Goal: Task Accomplishment & Management: Complete application form

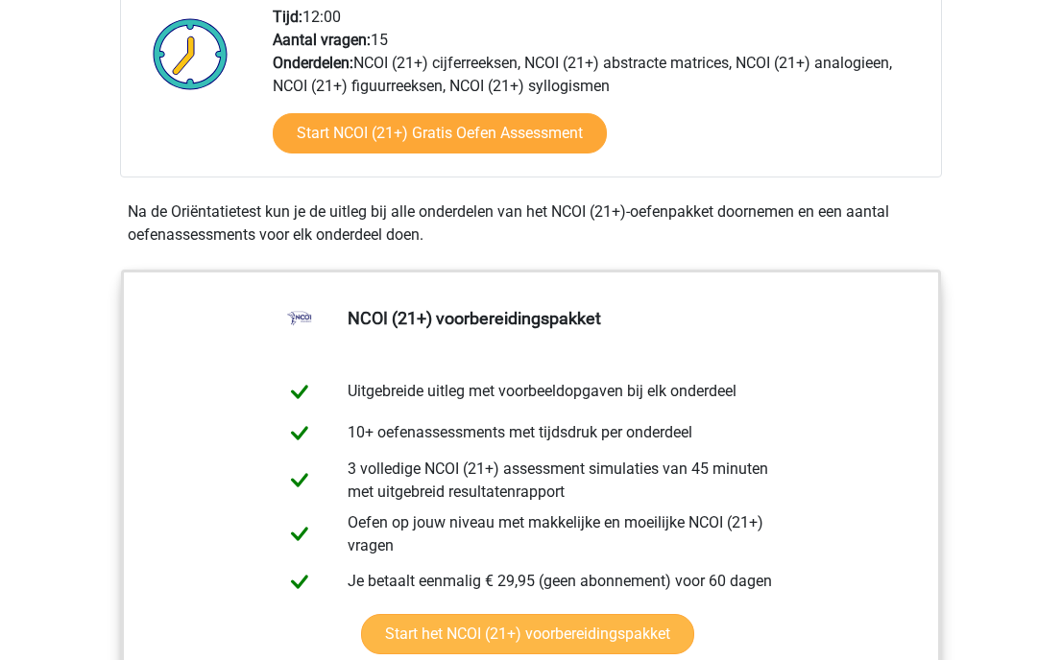
scroll to position [756, 0]
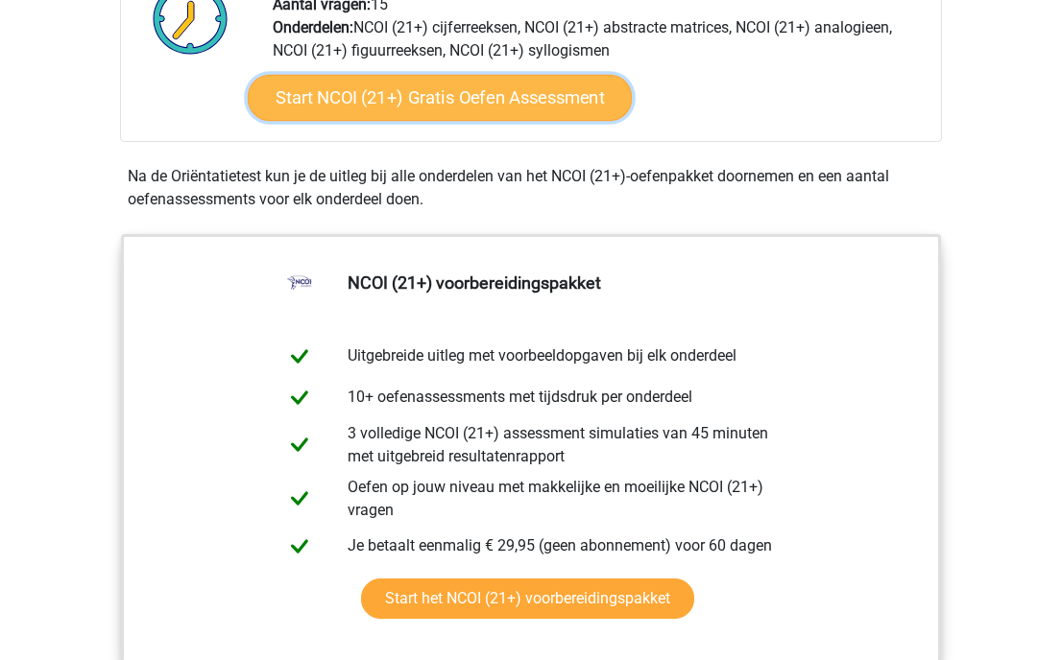
click at [530, 115] on link "Start NCOI (21+) Gratis Oefen Assessment" at bounding box center [440, 98] width 384 height 46
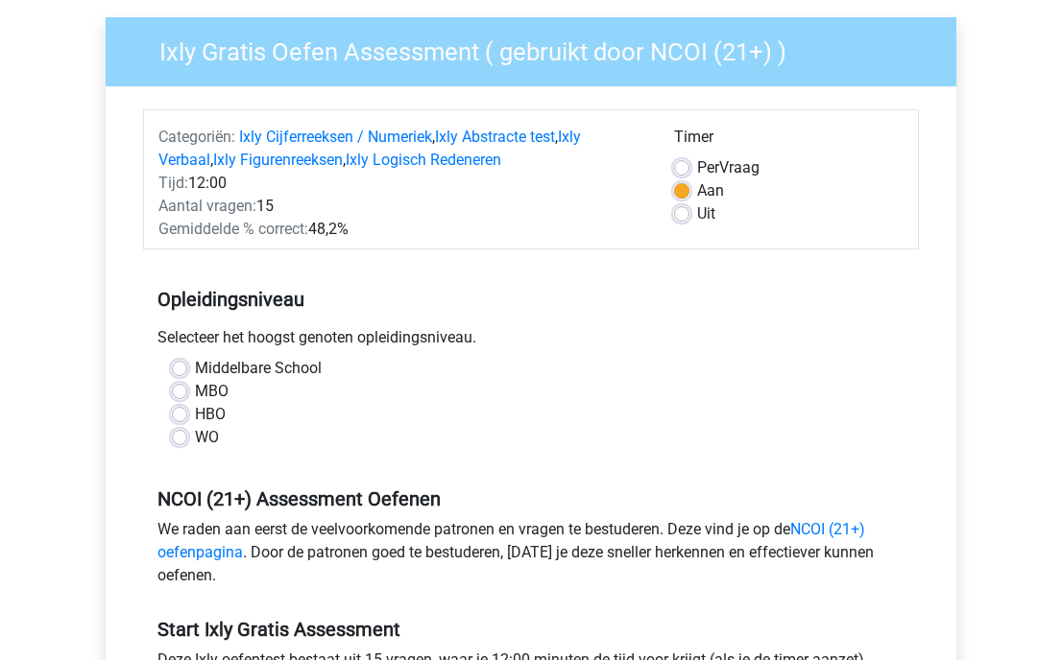
scroll to position [163, 0]
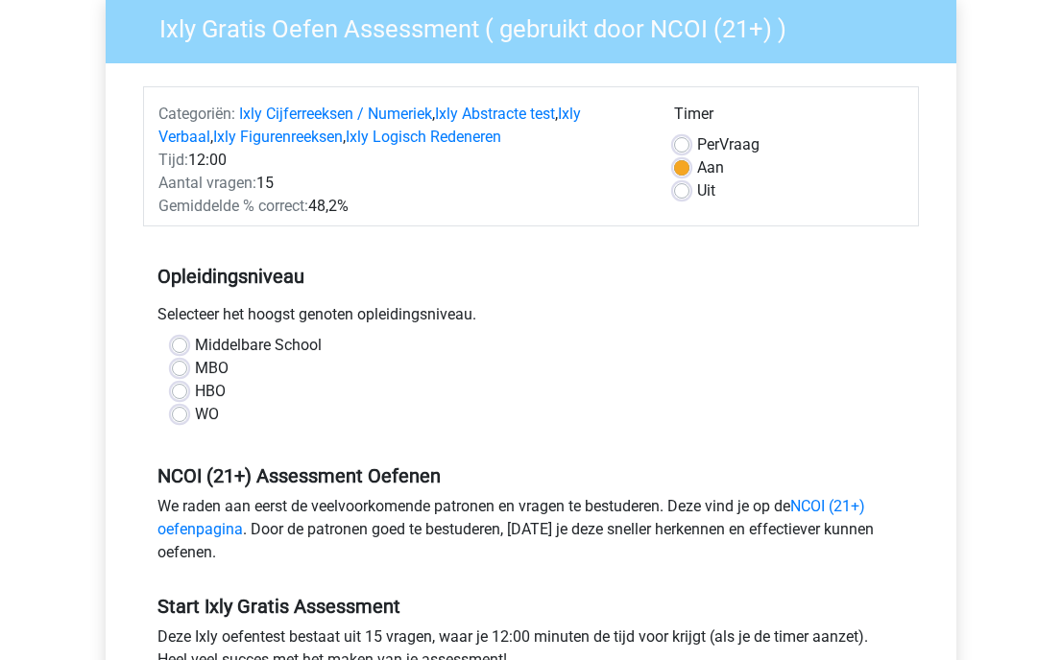
click at [195, 372] on label "MBO" at bounding box center [212, 368] width 34 height 23
click at [180, 372] on input "MBO" at bounding box center [179, 366] width 15 height 19
radio input "true"
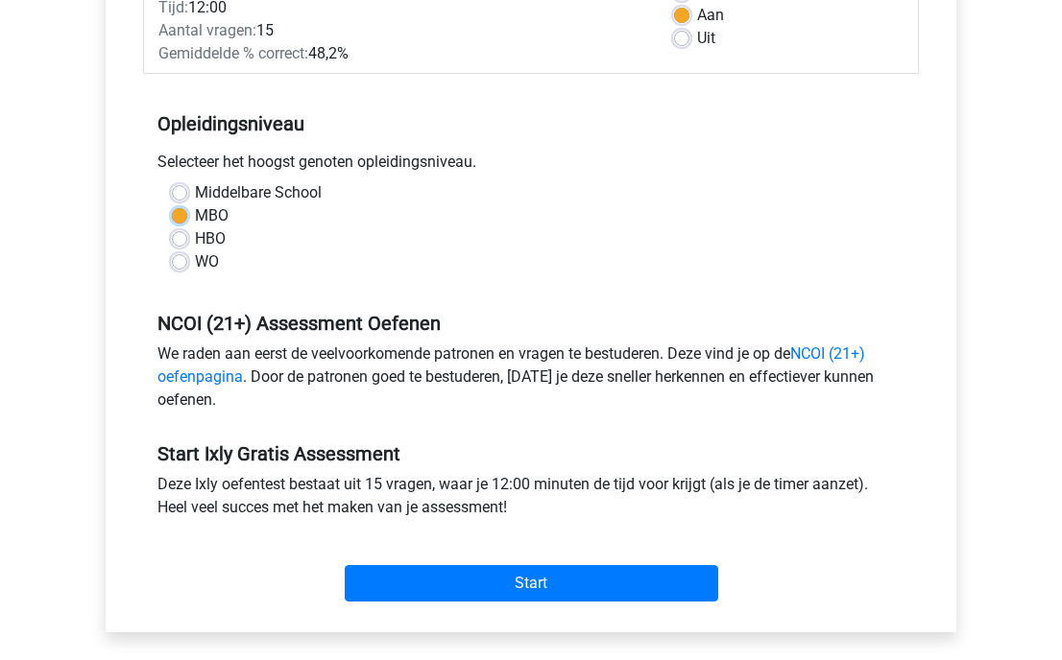
scroll to position [351, 0]
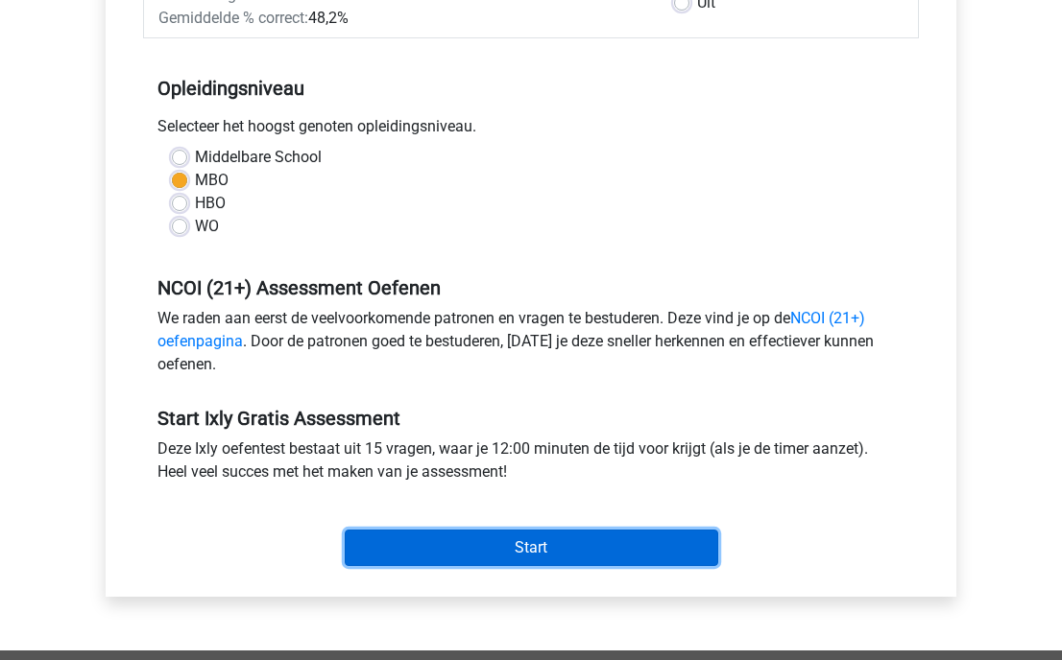
click at [538, 552] on input "Start" at bounding box center [531, 548] width 373 height 36
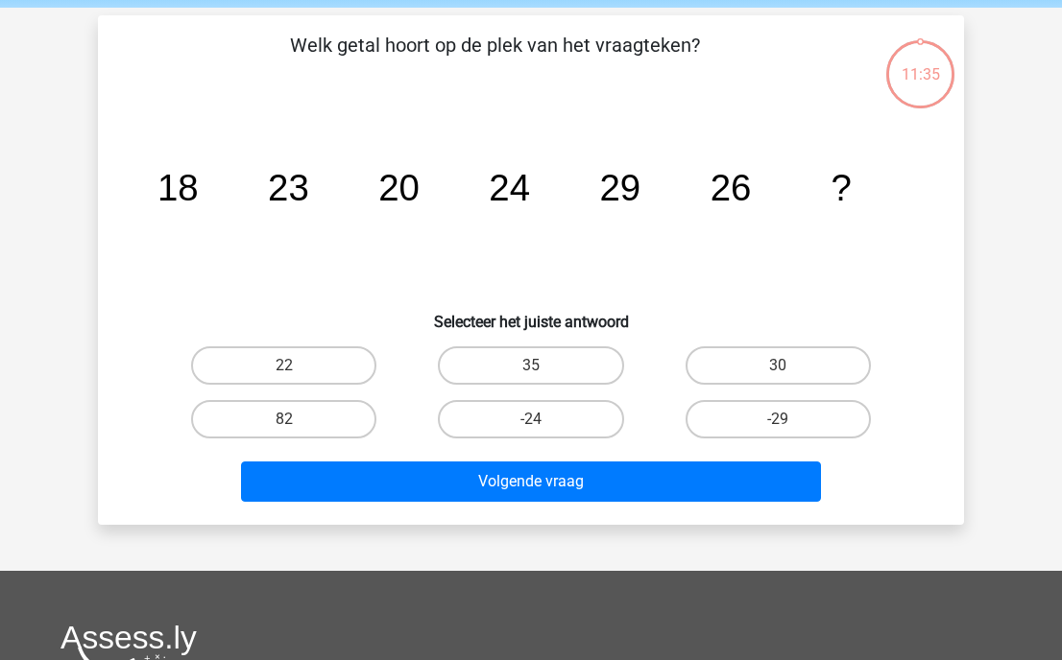
scroll to position [76, 0]
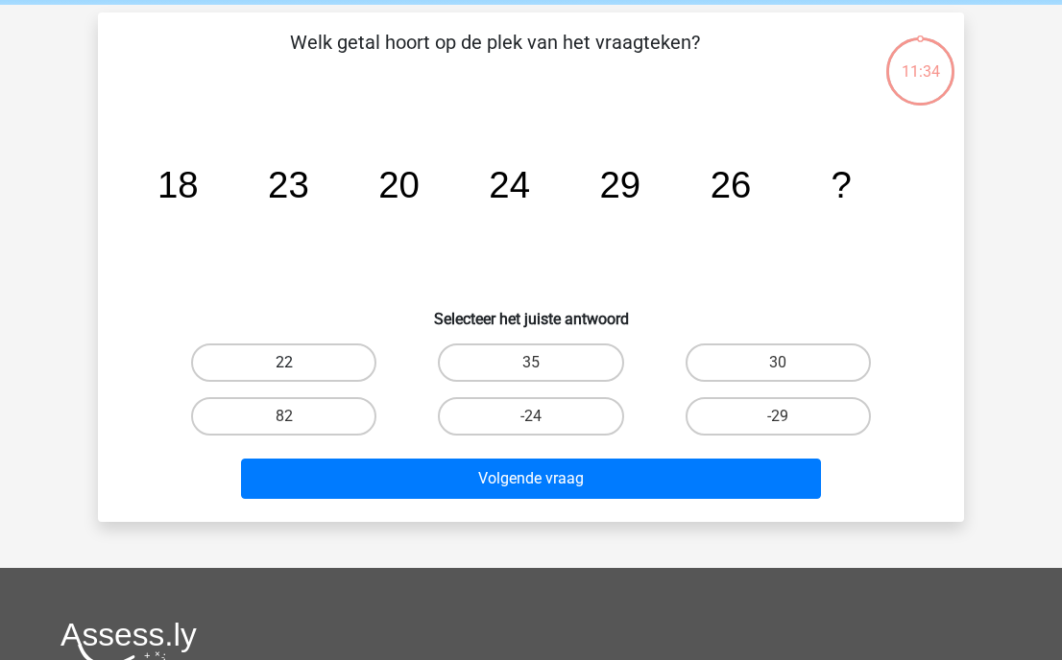
click at [302, 361] on label "22" at bounding box center [283, 363] width 185 height 38
click at [297, 363] on input "22" at bounding box center [290, 369] width 12 height 12
radio input "true"
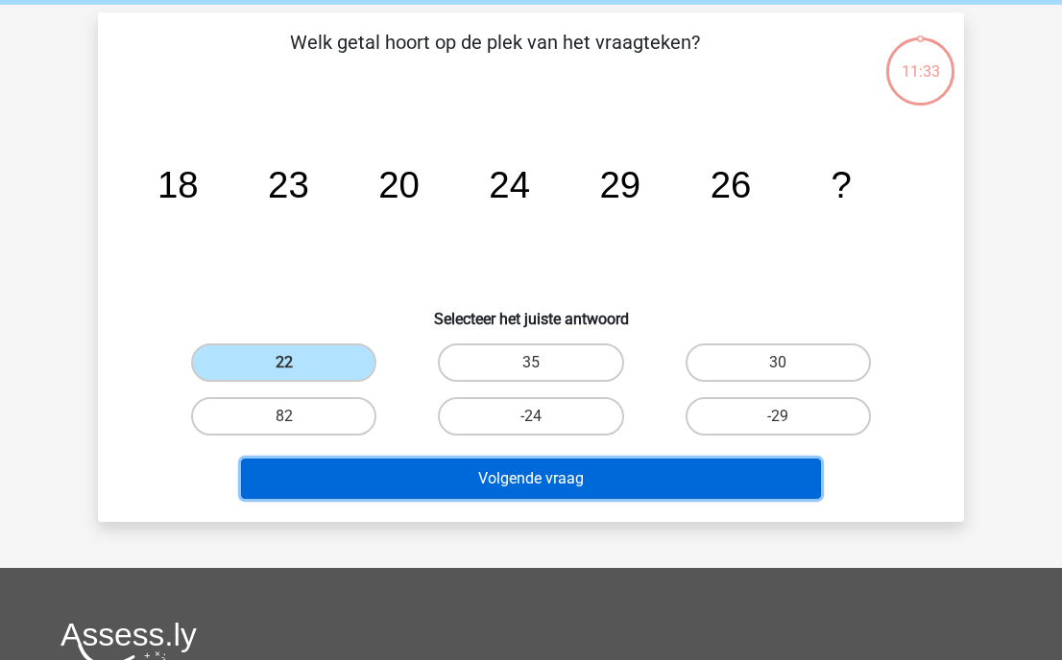
click at [546, 480] on button "Volgende vraag" at bounding box center [531, 479] width 581 height 40
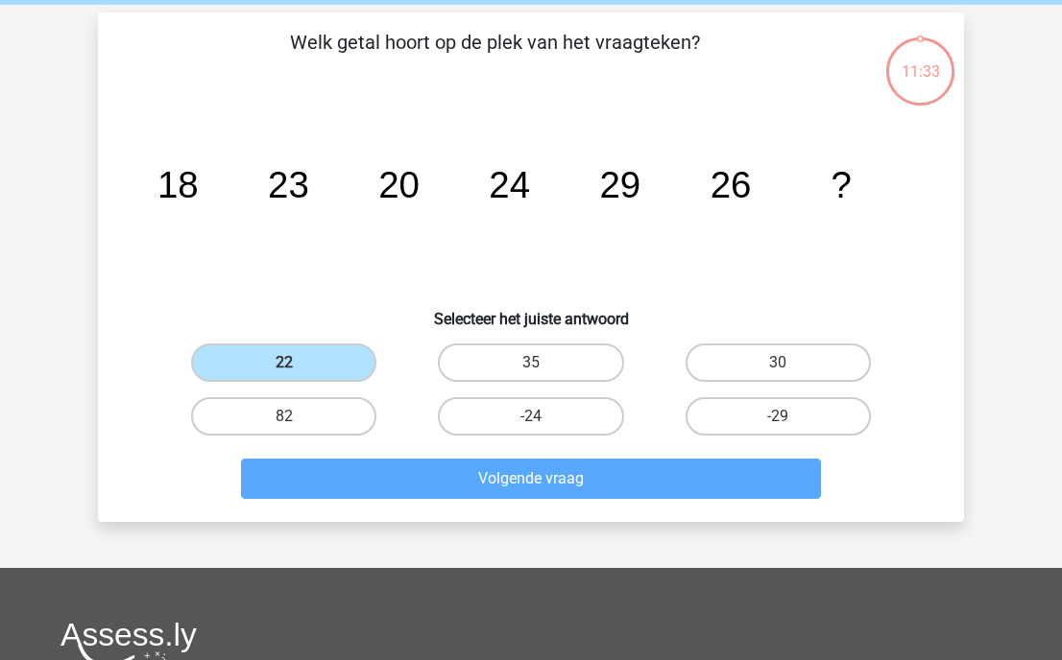
scroll to position [88, 0]
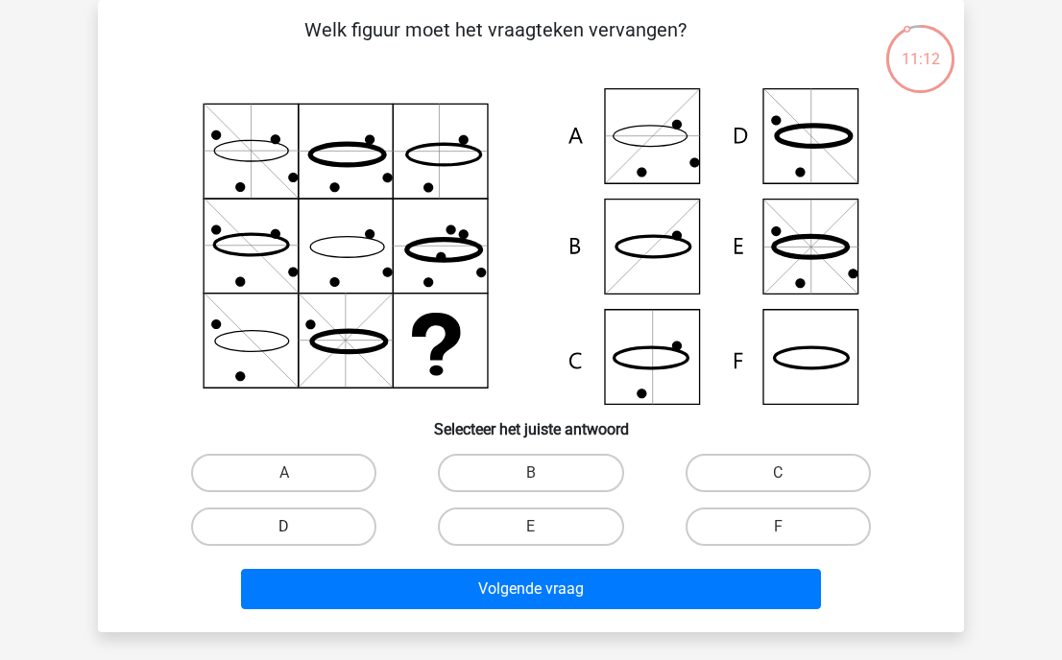
click at [310, 532] on label "D" at bounding box center [283, 527] width 185 height 38
click at [297, 532] on input "D" at bounding box center [290, 533] width 12 height 12
radio input "true"
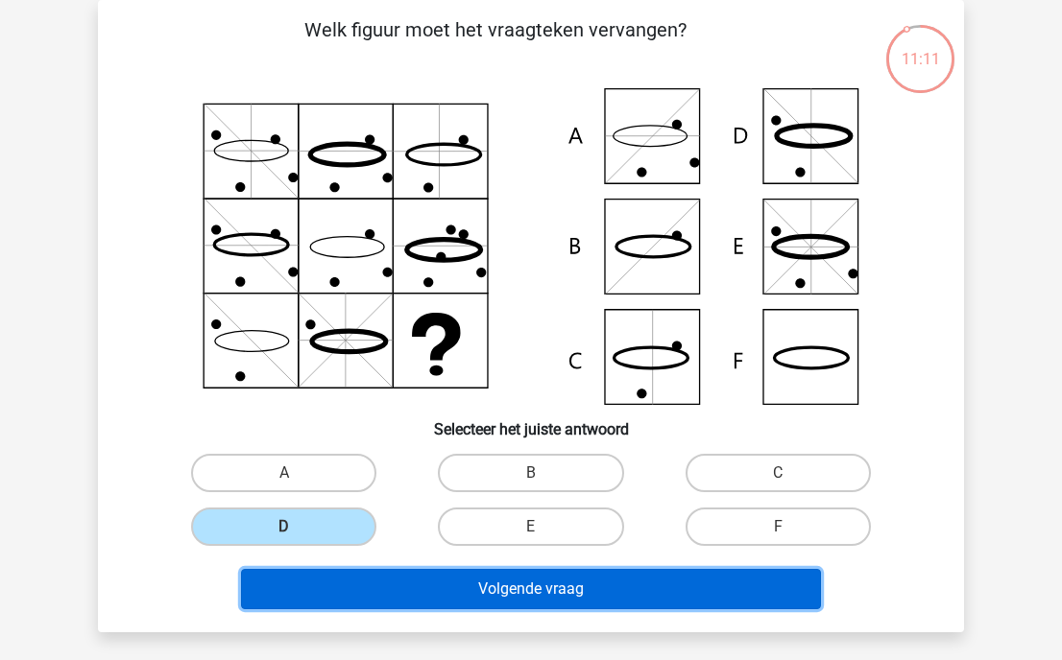
click at [516, 590] on button "Volgende vraag" at bounding box center [531, 589] width 581 height 40
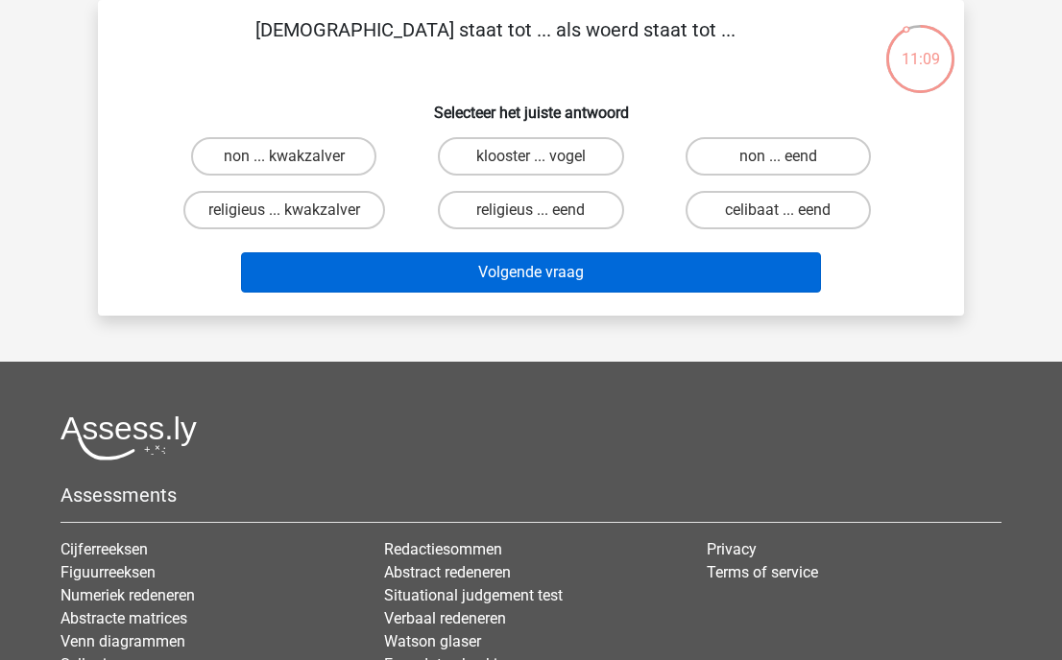
scroll to position [0, 0]
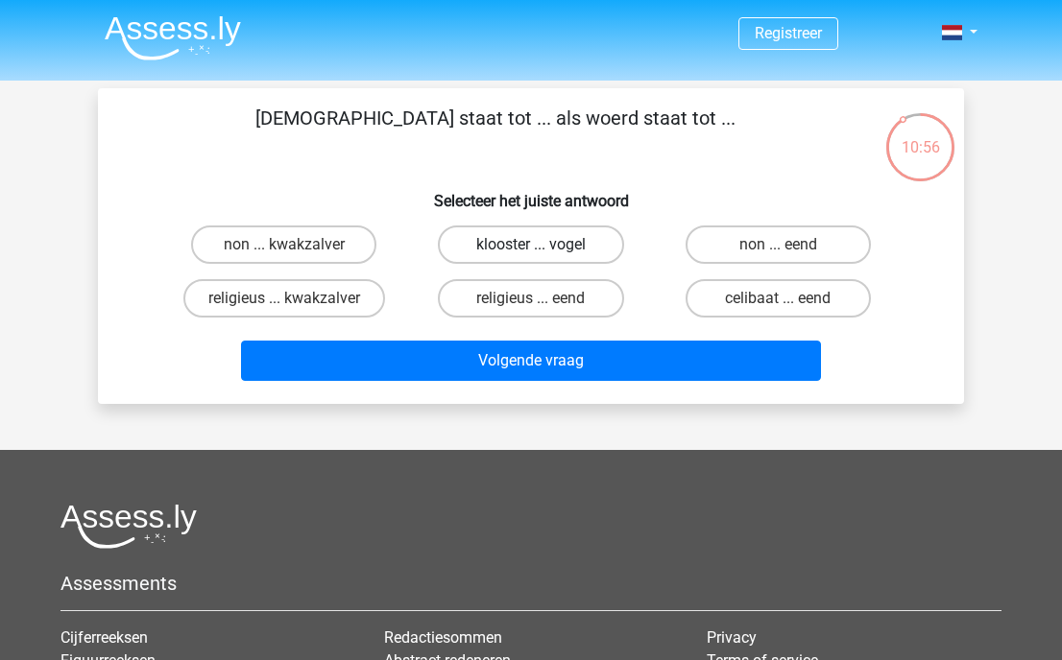
click at [558, 249] on label "klooster ... vogel" at bounding box center [530, 245] width 185 height 38
click at [543, 249] on input "klooster ... vogel" at bounding box center [537, 251] width 12 height 12
radio input "true"
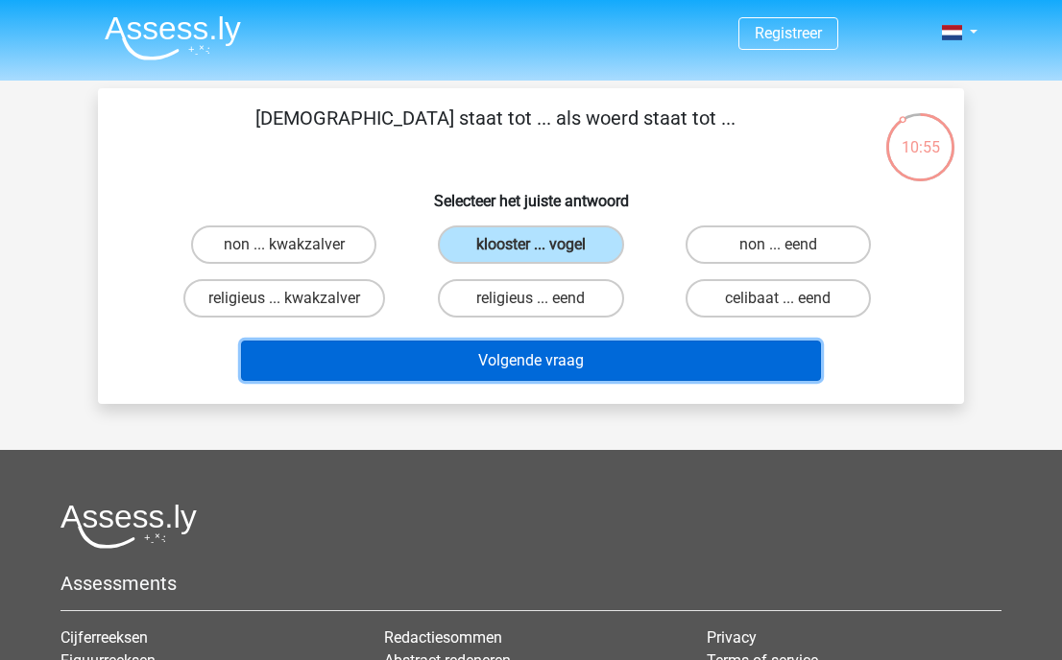
click at [564, 371] on button "Volgende vraag" at bounding box center [531, 361] width 581 height 40
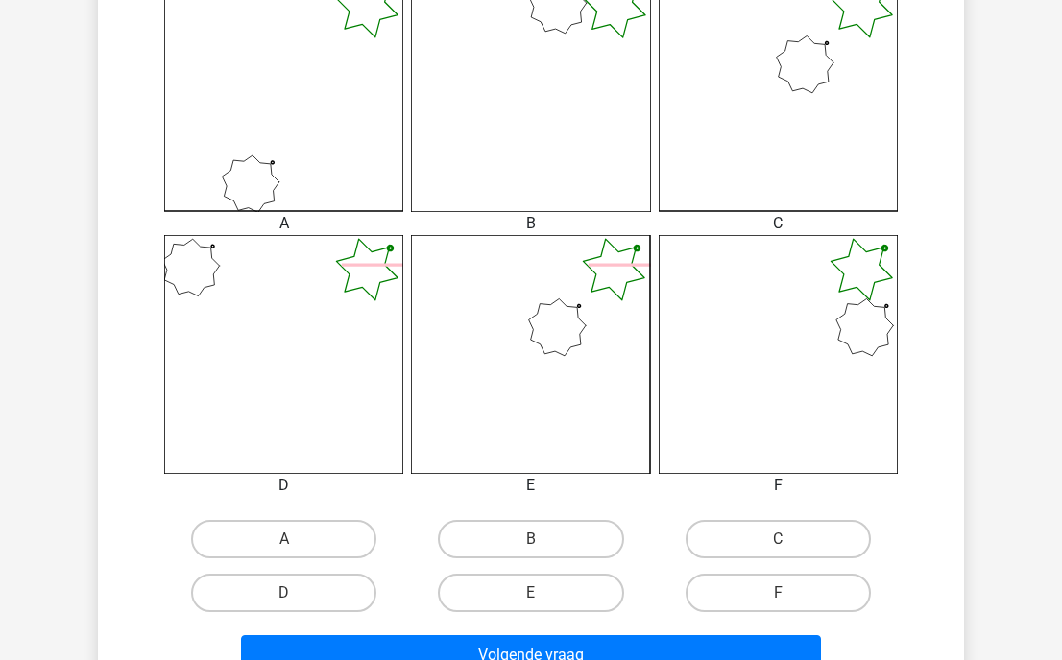
scroll to position [687, 0]
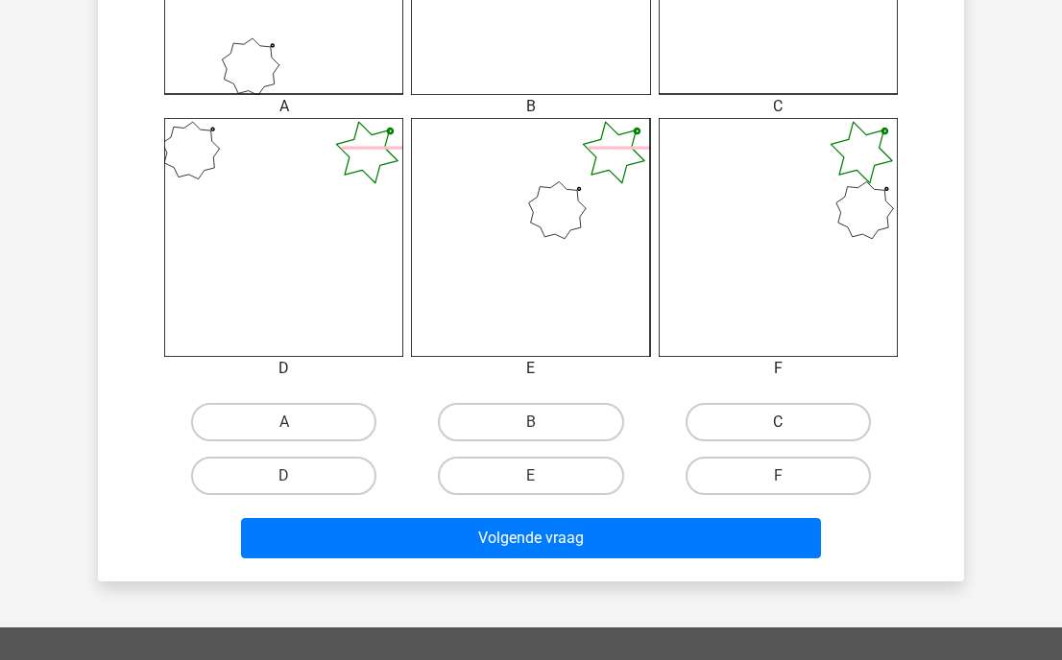
click at [776, 425] on label "C" at bounding box center [777, 422] width 185 height 38
click at [778, 425] on input "C" at bounding box center [784, 428] width 12 height 12
radio input "true"
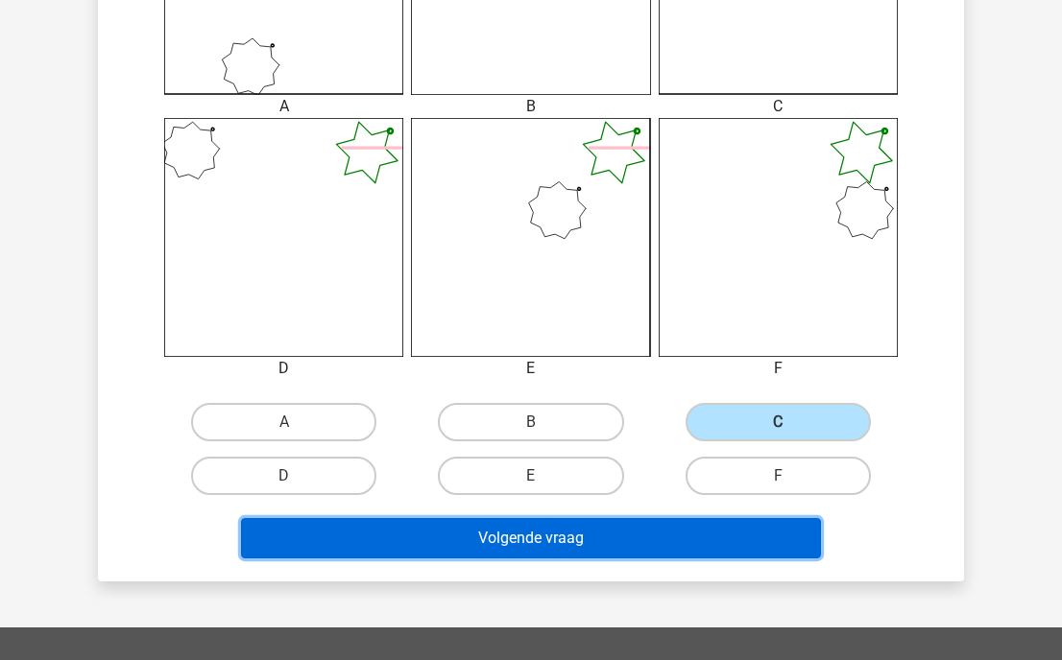
click at [661, 530] on button "Volgende vraag" at bounding box center [531, 538] width 581 height 40
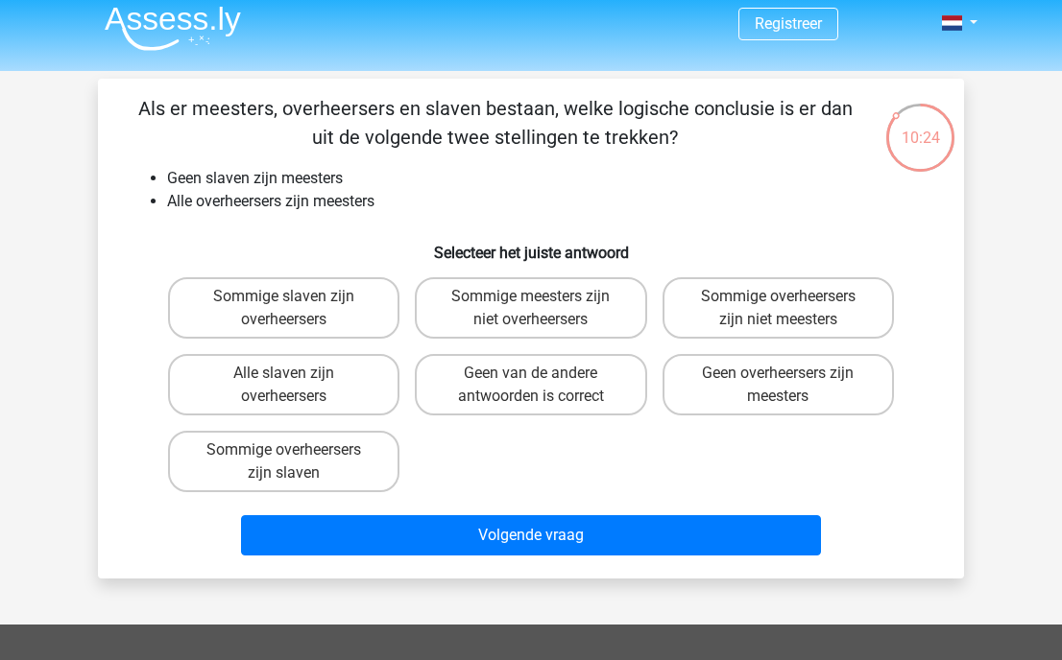
scroll to position [9, 0]
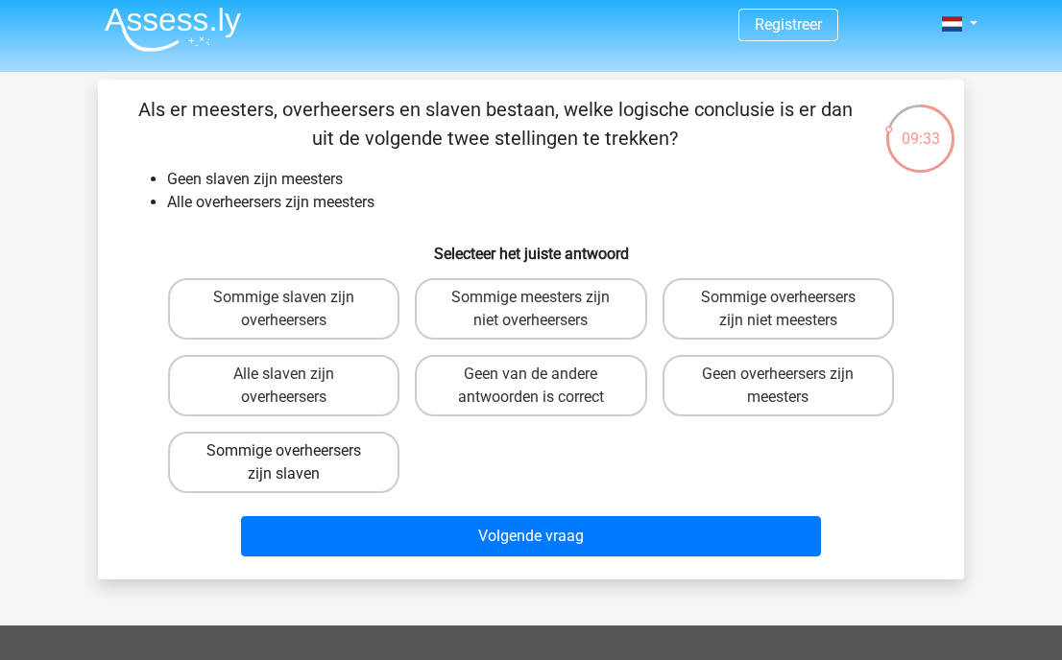
click at [352, 462] on label "Sommige overheersers zijn slaven" at bounding box center [283, 462] width 231 height 61
click at [297, 462] on input "Sommige overheersers zijn slaven" at bounding box center [290, 457] width 12 height 12
radio input "true"
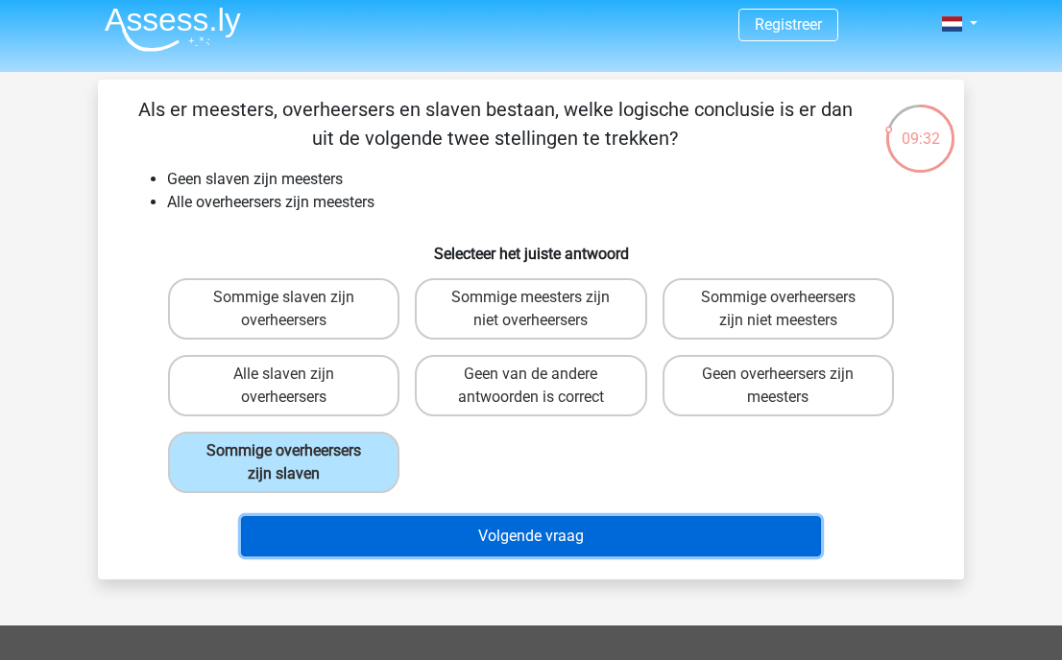
click at [604, 536] on button "Volgende vraag" at bounding box center [531, 536] width 581 height 40
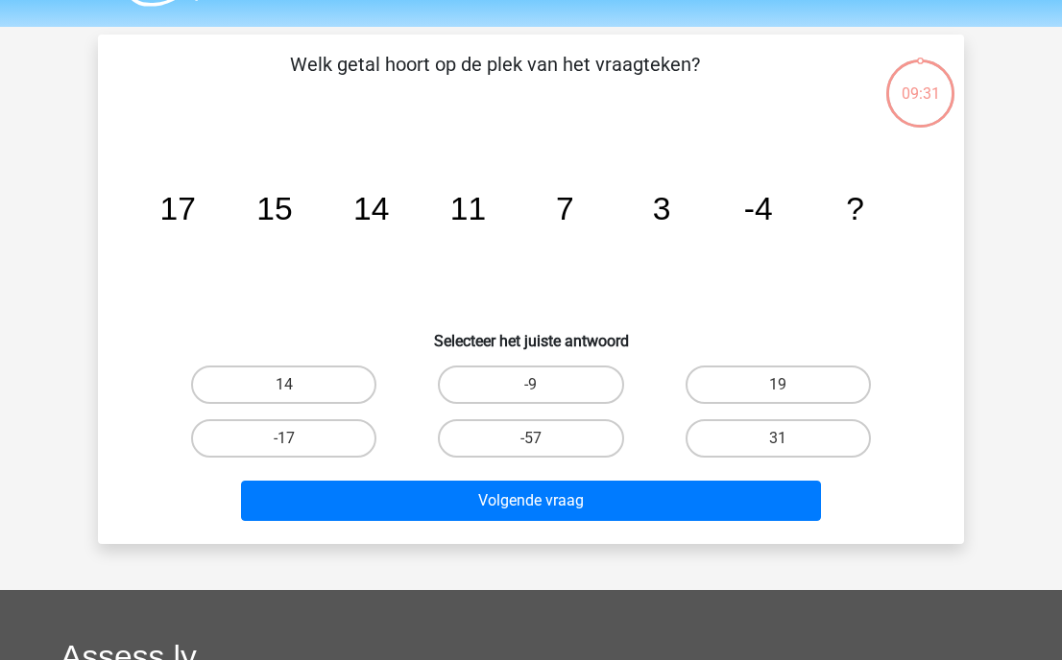
scroll to position [88, 0]
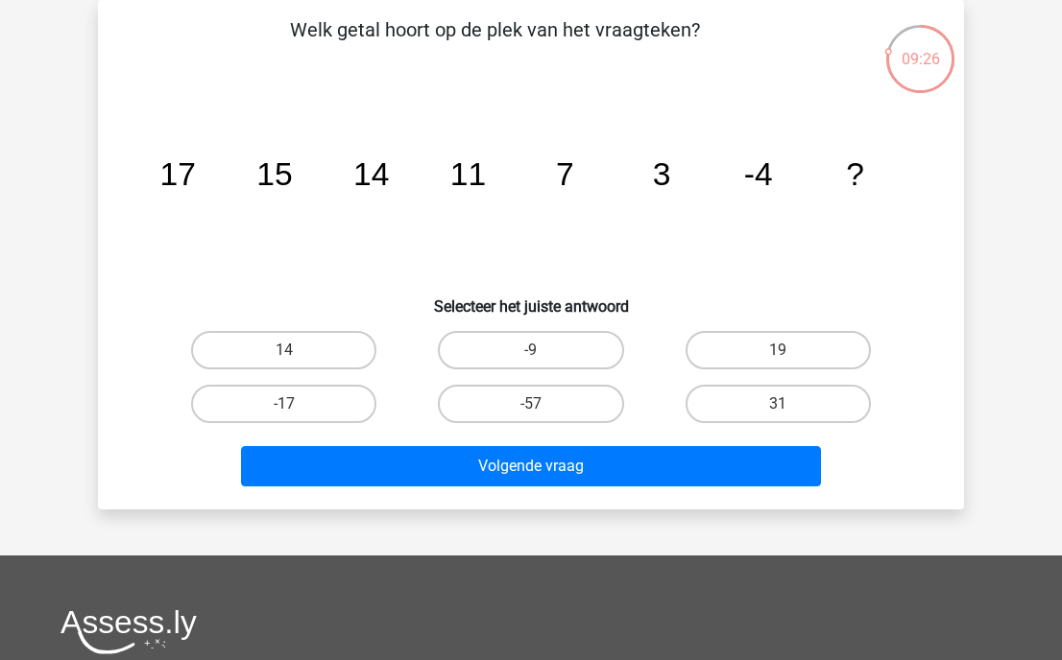
click at [531, 359] on input "-9" at bounding box center [537, 356] width 12 height 12
radio input "true"
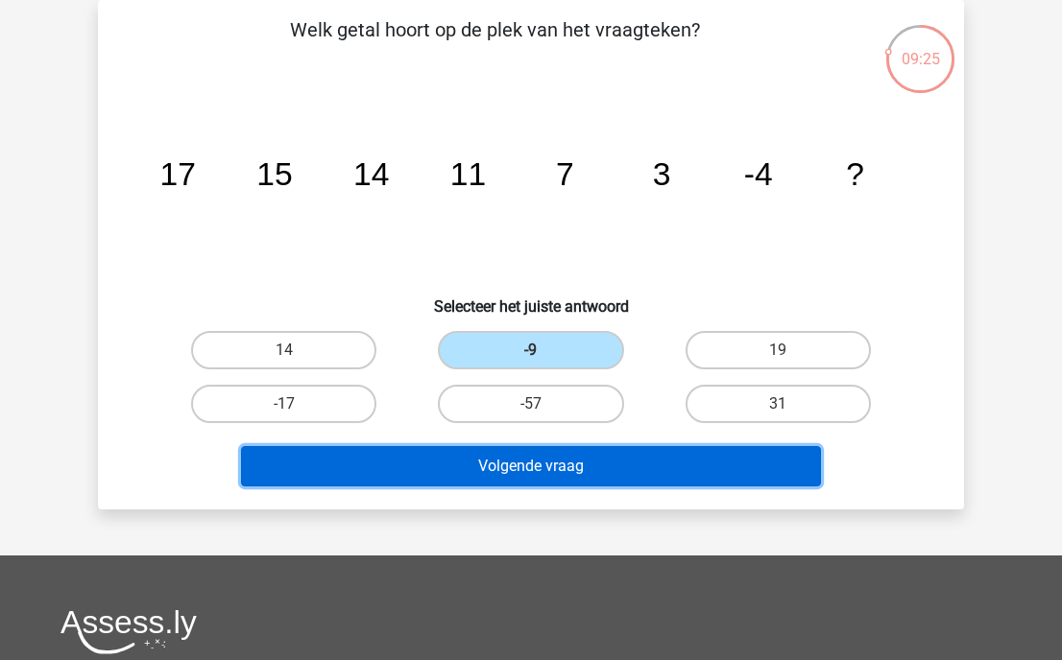
click at [539, 471] on button "Volgende vraag" at bounding box center [531, 466] width 581 height 40
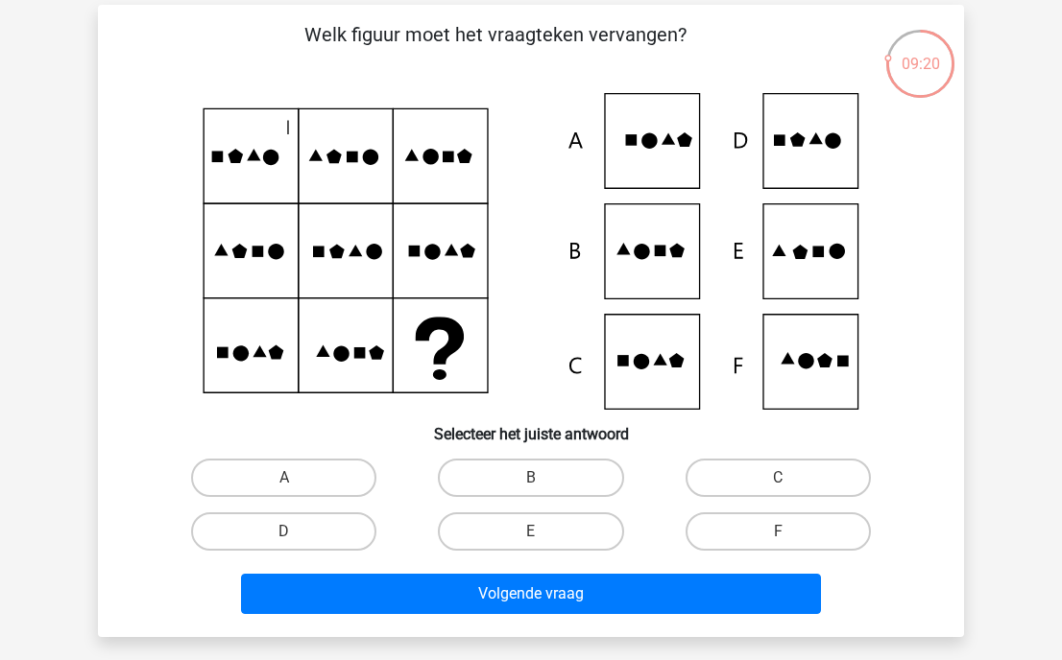
scroll to position [90, 0]
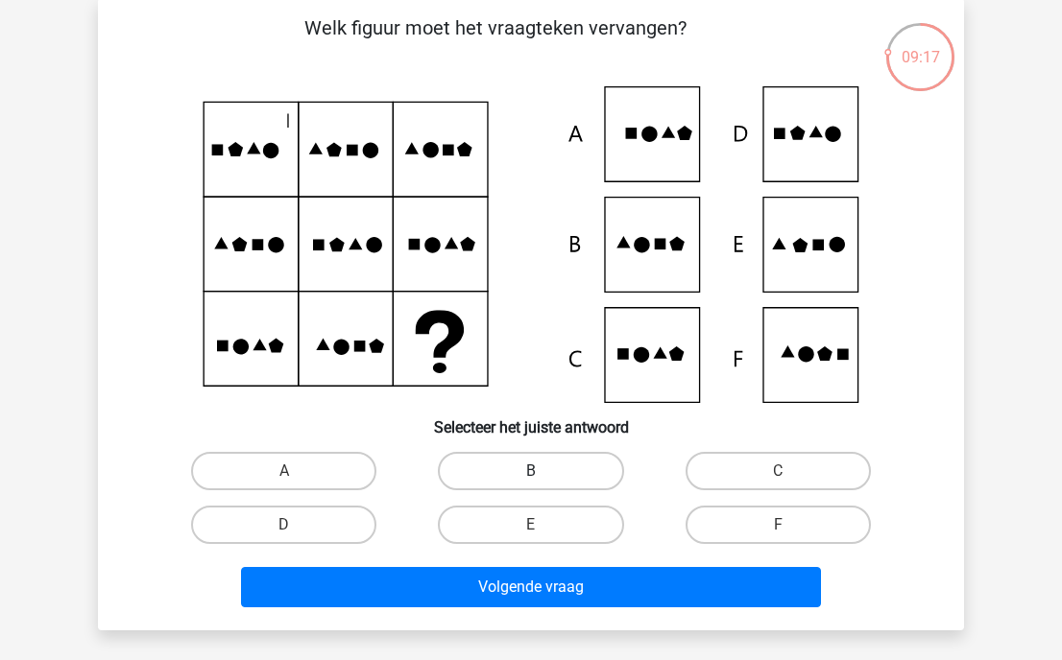
click at [503, 464] on label "B" at bounding box center [530, 471] width 185 height 38
click at [531, 471] on input "B" at bounding box center [537, 477] width 12 height 12
radio input "true"
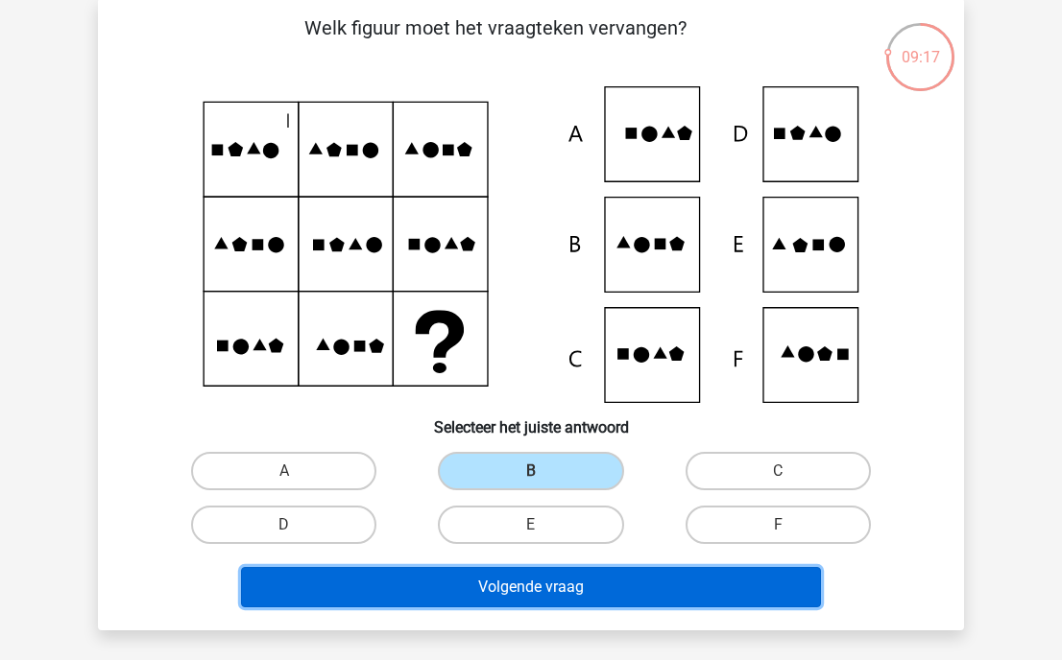
click at [548, 585] on button "Volgende vraag" at bounding box center [531, 587] width 581 height 40
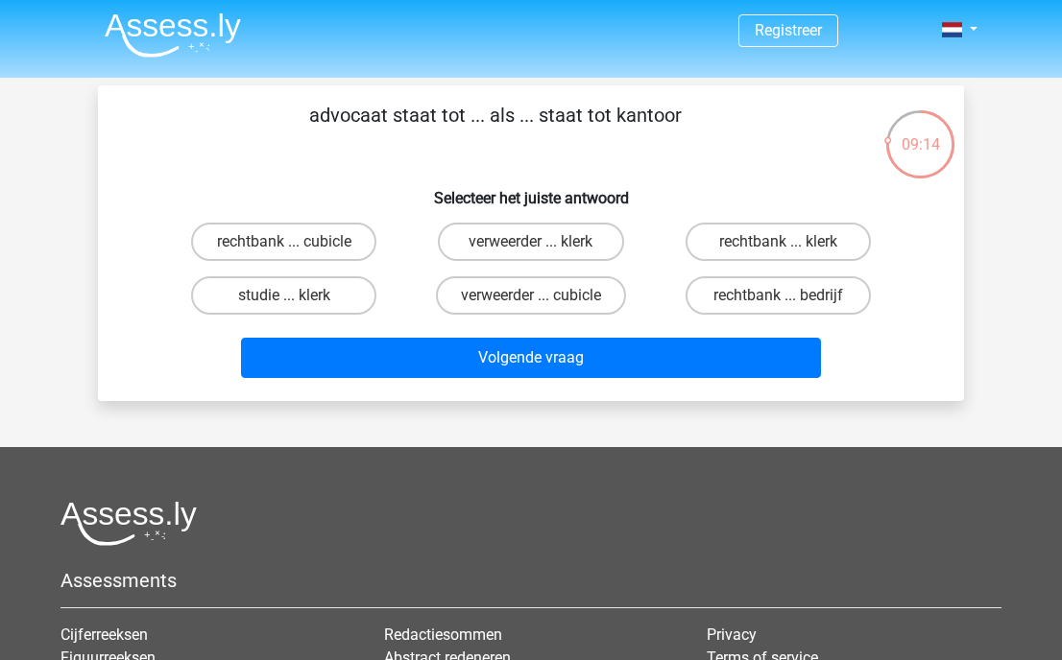
scroll to position [0, 0]
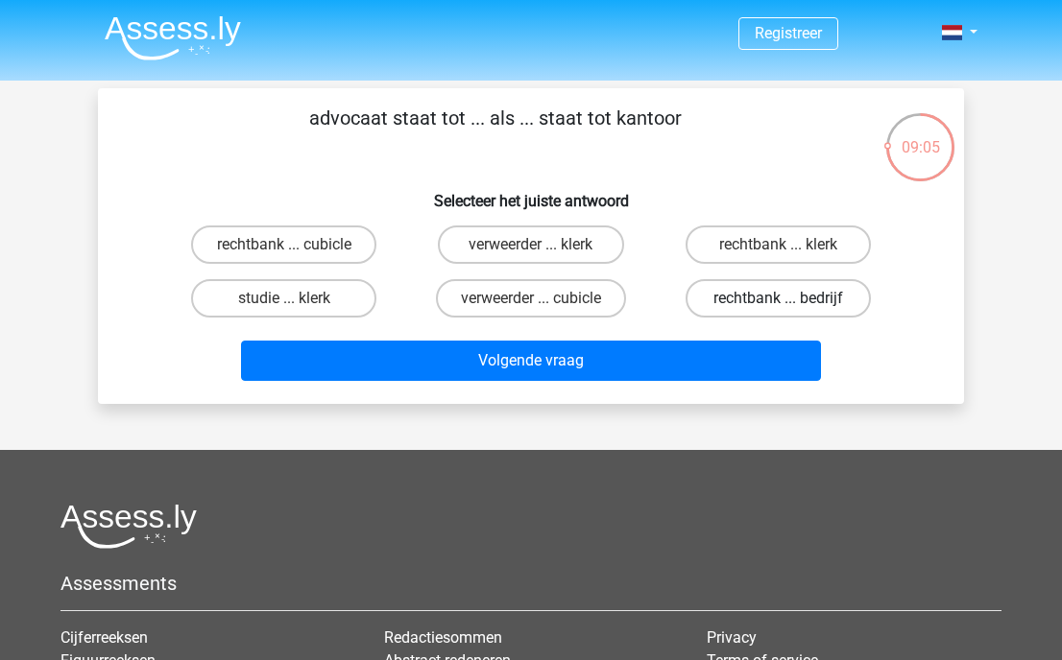
click at [766, 299] on label "rechtbank ... bedrijf" at bounding box center [777, 298] width 185 height 38
click at [778, 299] on input "rechtbank ... bedrijf" at bounding box center [784, 305] width 12 height 12
radio input "true"
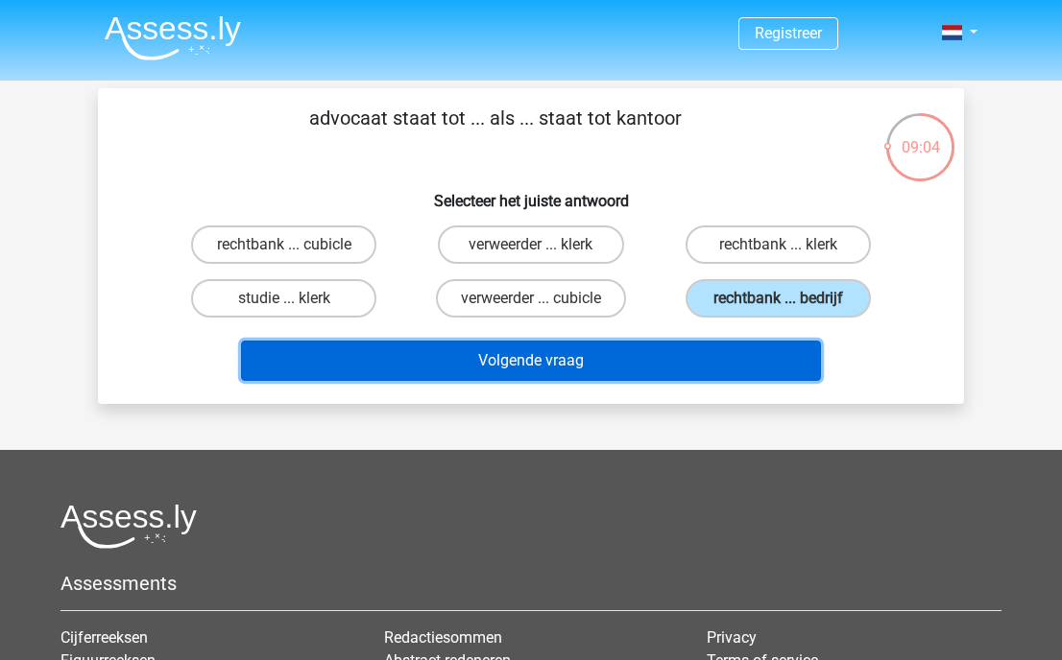
click at [675, 376] on button "Volgende vraag" at bounding box center [531, 361] width 581 height 40
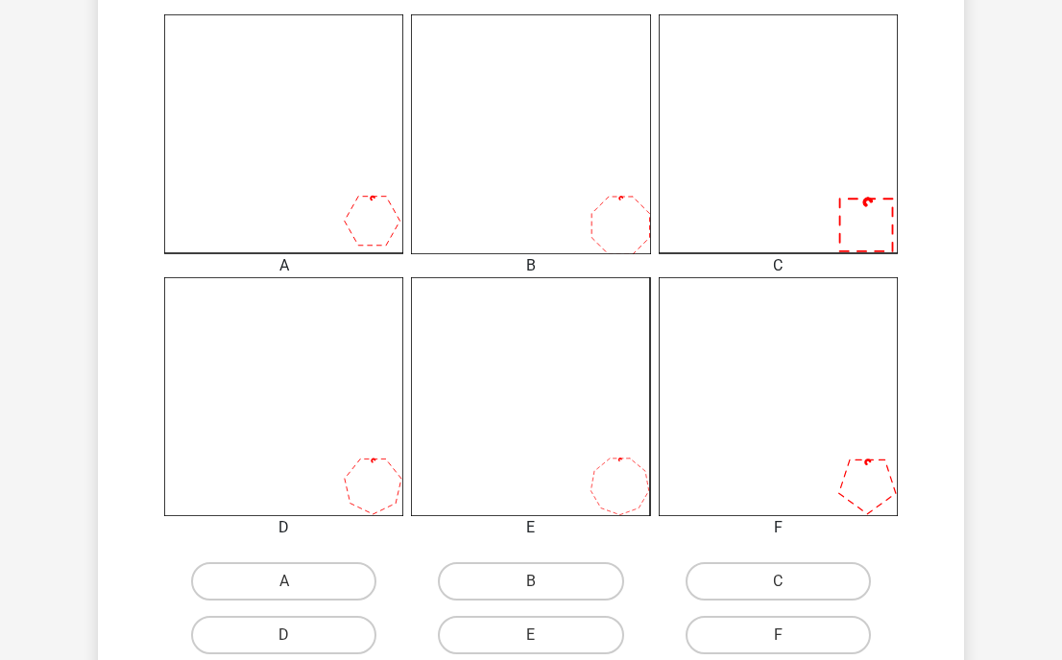
scroll to position [534, 0]
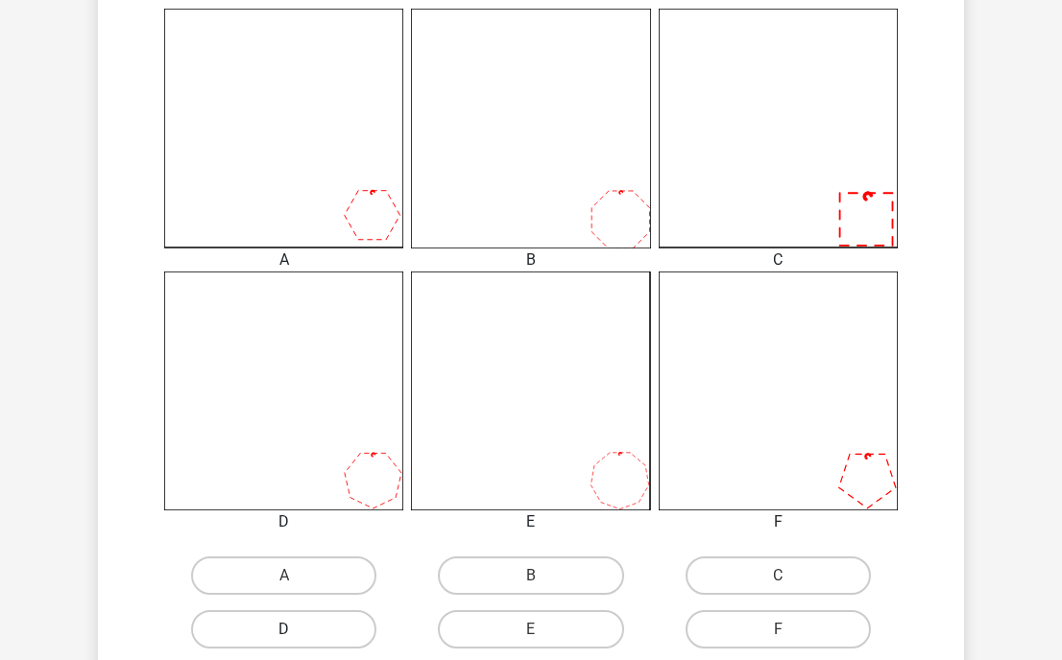
click at [342, 619] on label "D" at bounding box center [283, 630] width 185 height 38
click at [297, 630] on input "D" at bounding box center [290, 636] width 12 height 12
radio input "true"
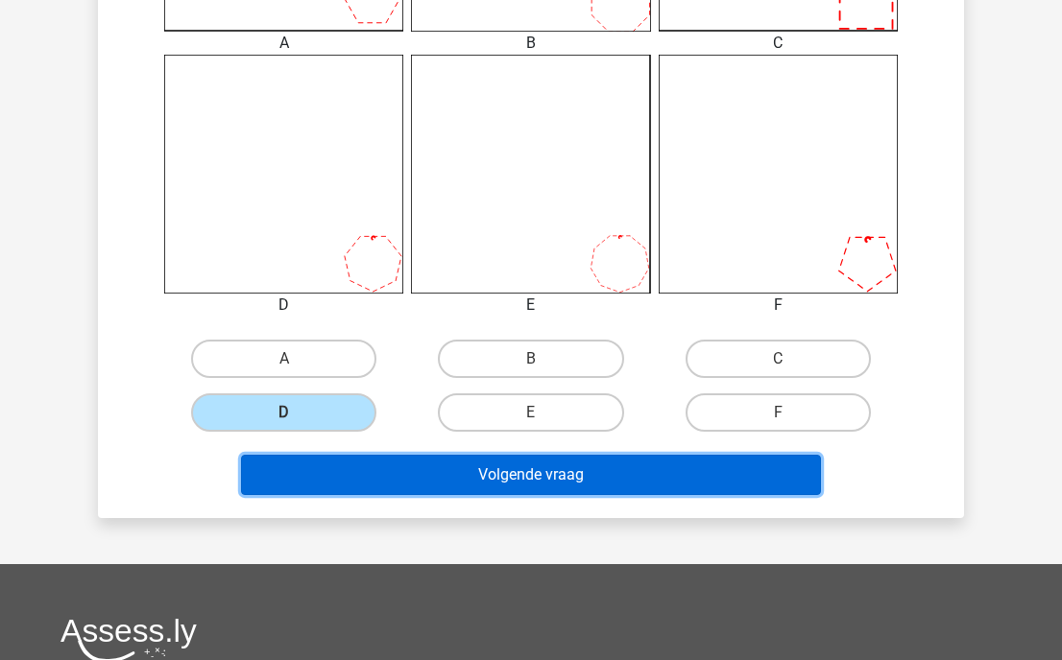
click at [500, 488] on button "Volgende vraag" at bounding box center [531, 475] width 581 height 40
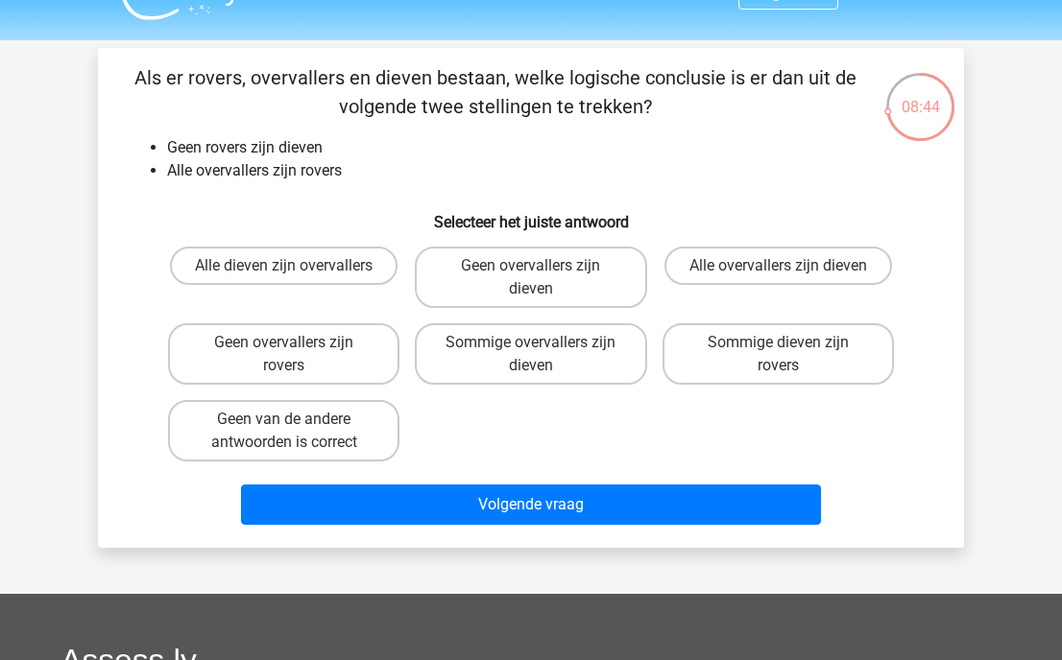
scroll to position [39, 0]
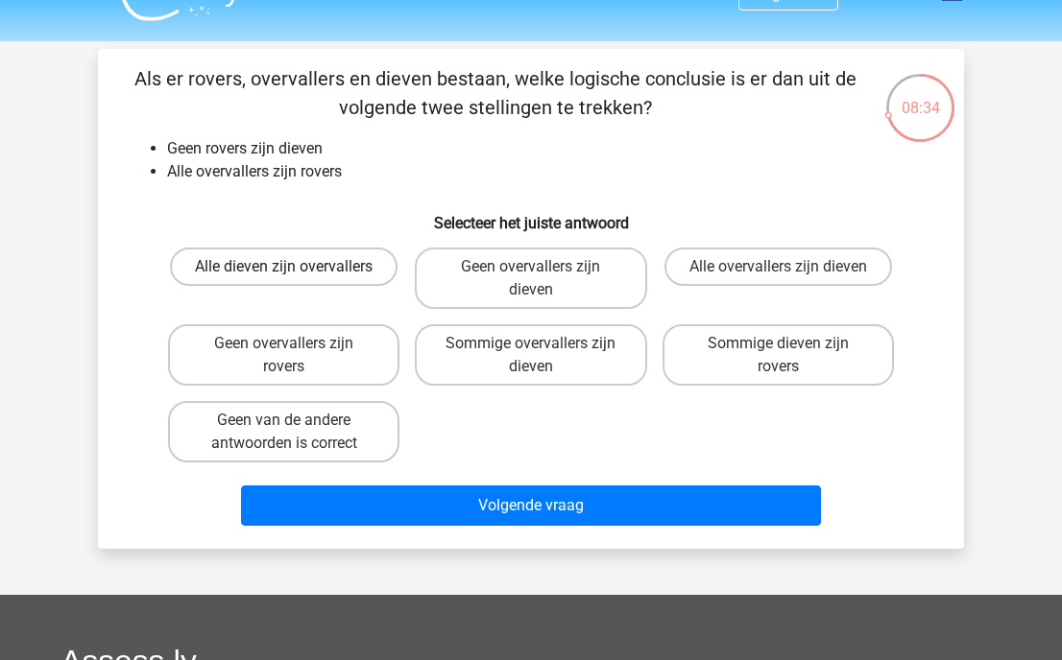
click at [301, 260] on label "Alle dieven zijn overvallers" at bounding box center [284, 267] width 228 height 38
click at [297, 267] on input "Alle dieven zijn overvallers" at bounding box center [290, 273] width 12 height 12
radio input "true"
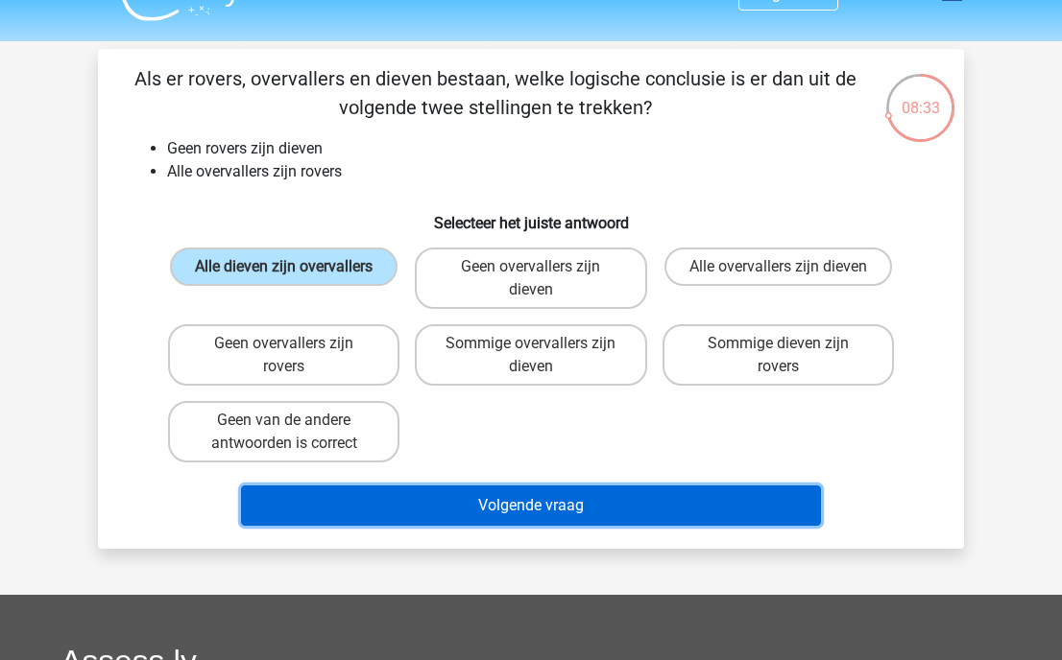
click at [552, 525] on button "Volgende vraag" at bounding box center [531, 506] width 581 height 40
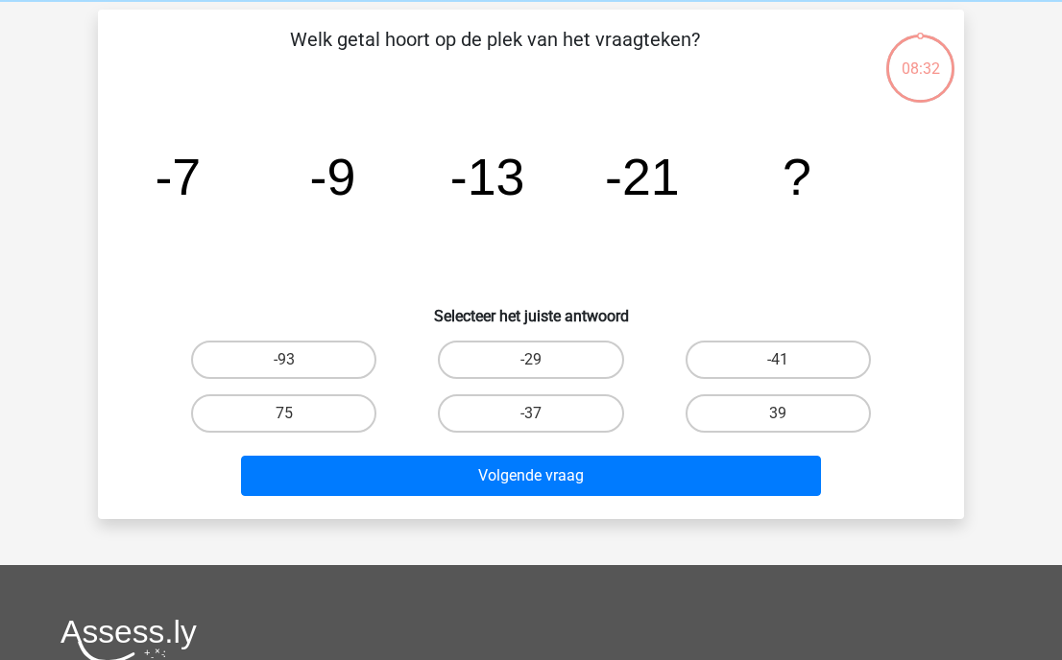
scroll to position [88, 0]
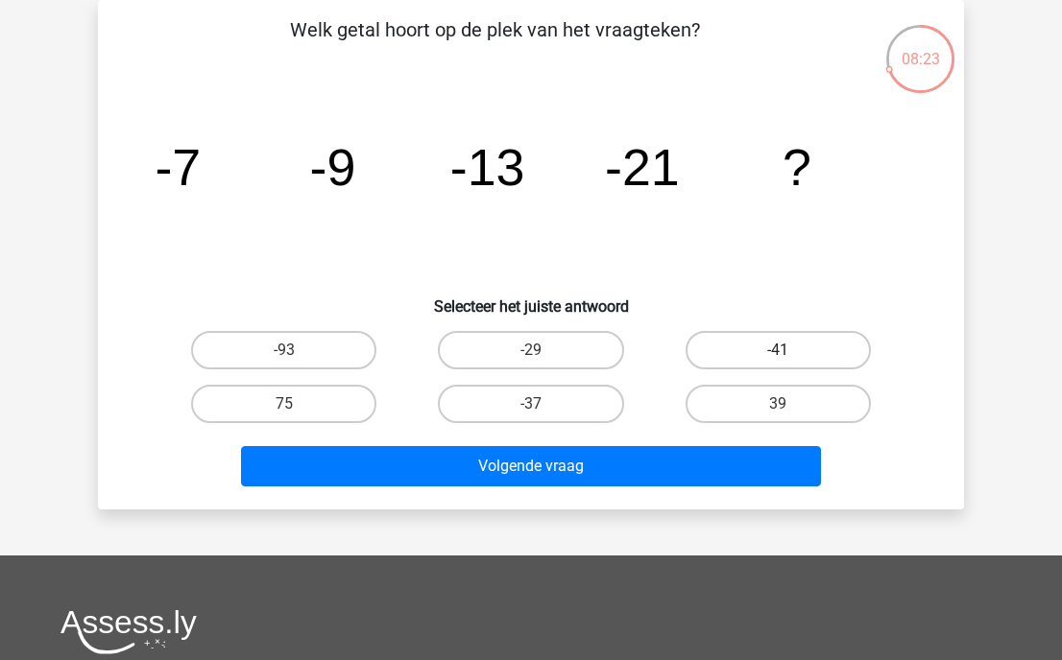
click at [826, 361] on label "-41" at bounding box center [777, 350] width 185 height 38
click at [790, 361] on input "-41" at bounding box center [784, 356] width 12 height 12
radio input "true"
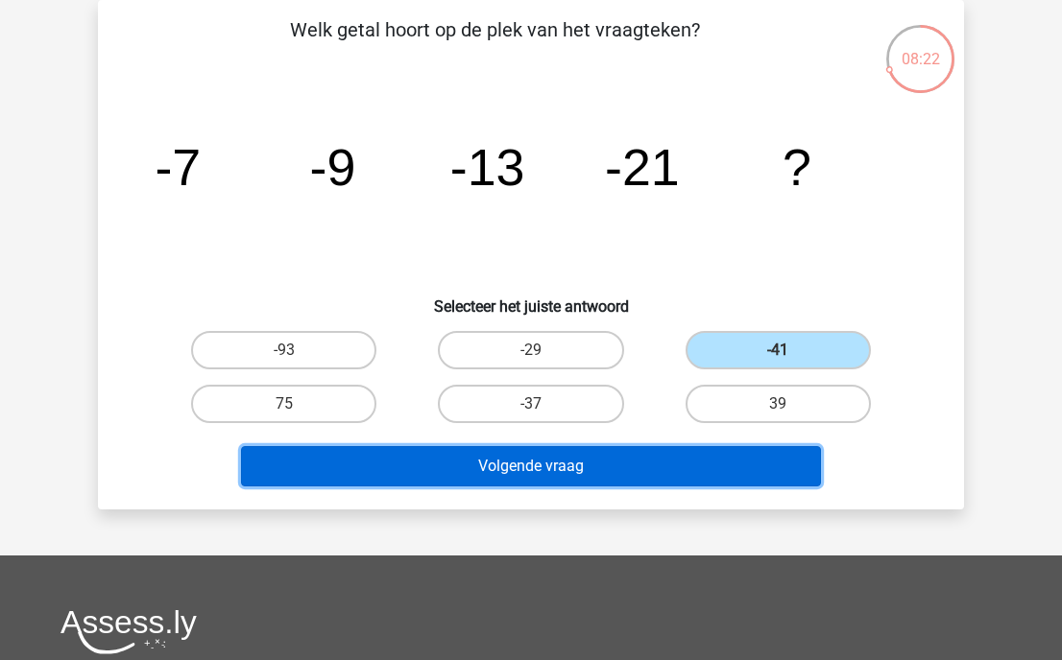
click at [669, 469] on button "Volgende vraag" at bounding box center [531, 466] width 581 height 40
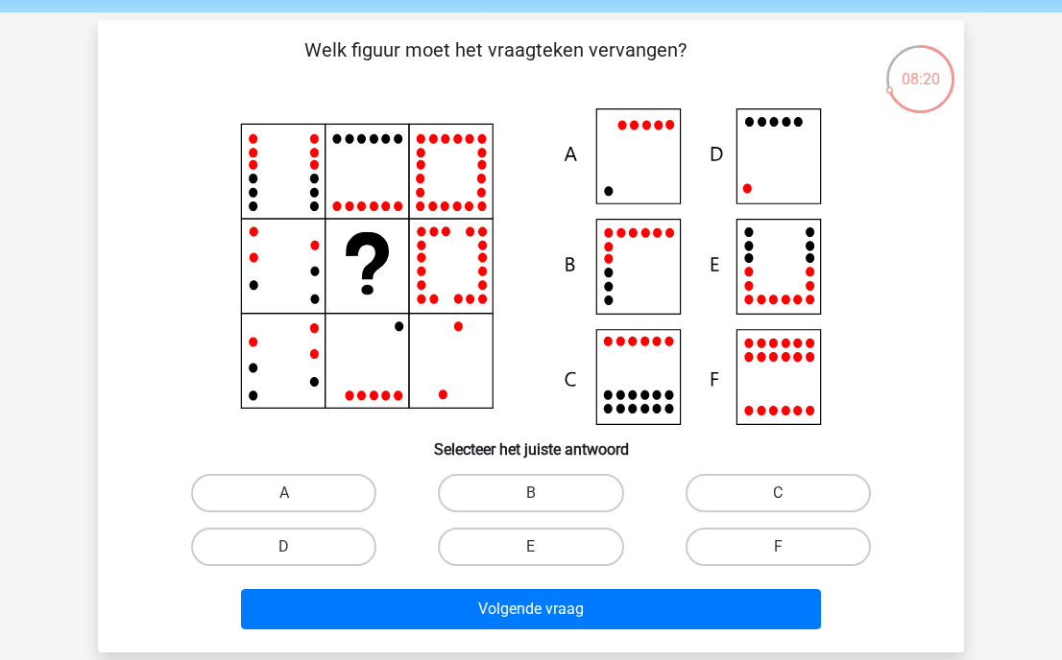
scroll to position [70, 0]
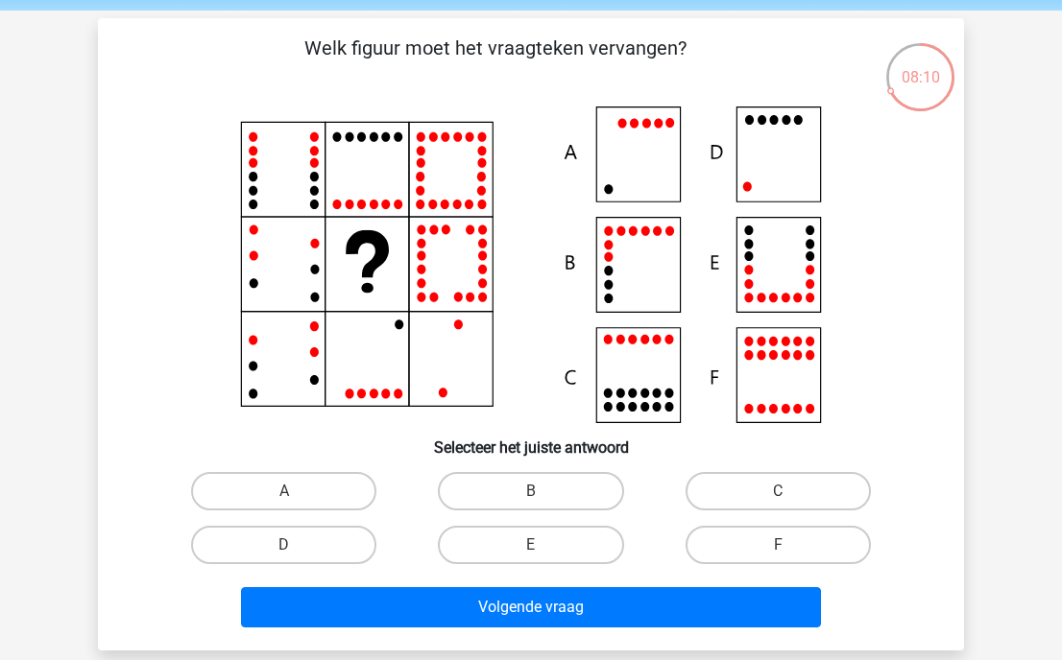
click at [537, 546] on input "E" at bounding box center [537, 551] width 12 height 12
radio input "true"
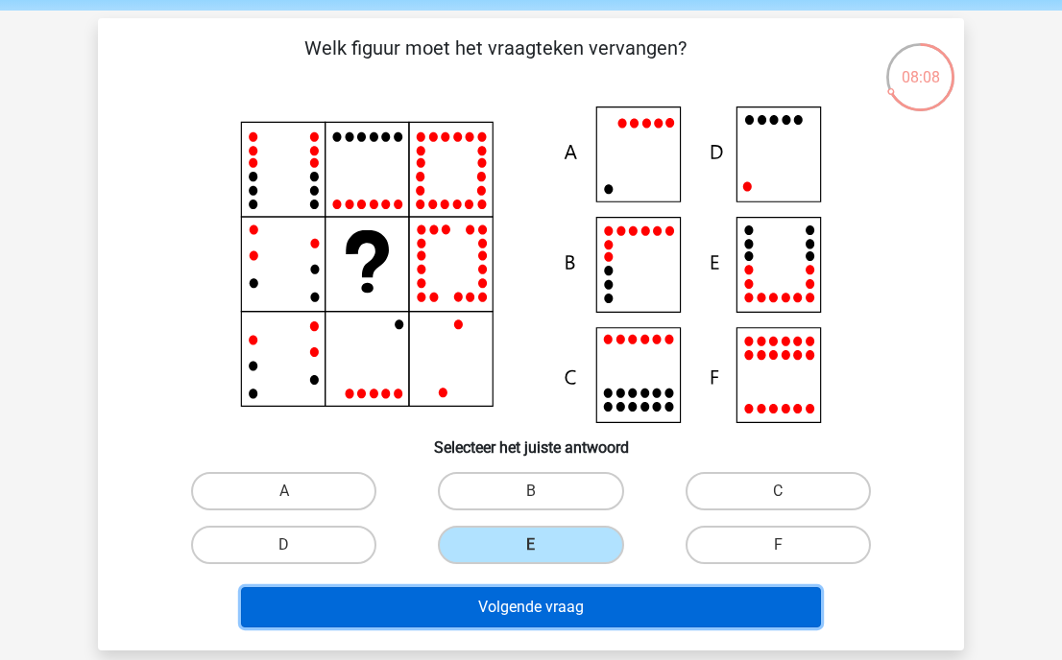
click at [544, 621] on button "Volgende vraag" at bounding box center [531, 608] width 581 height 40
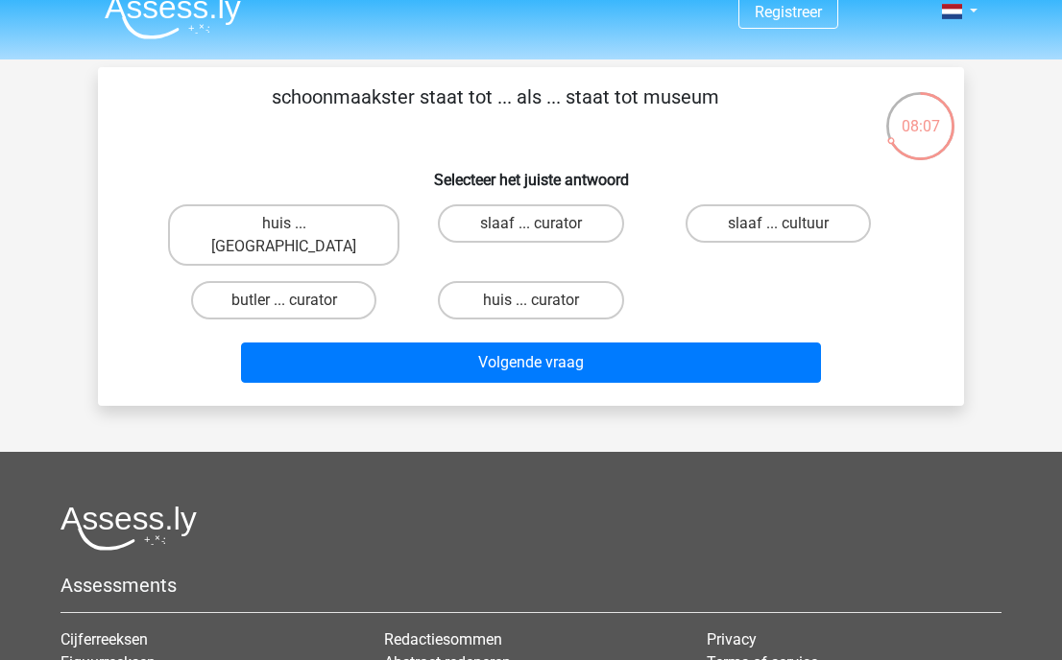
scroll to position [0, 0]
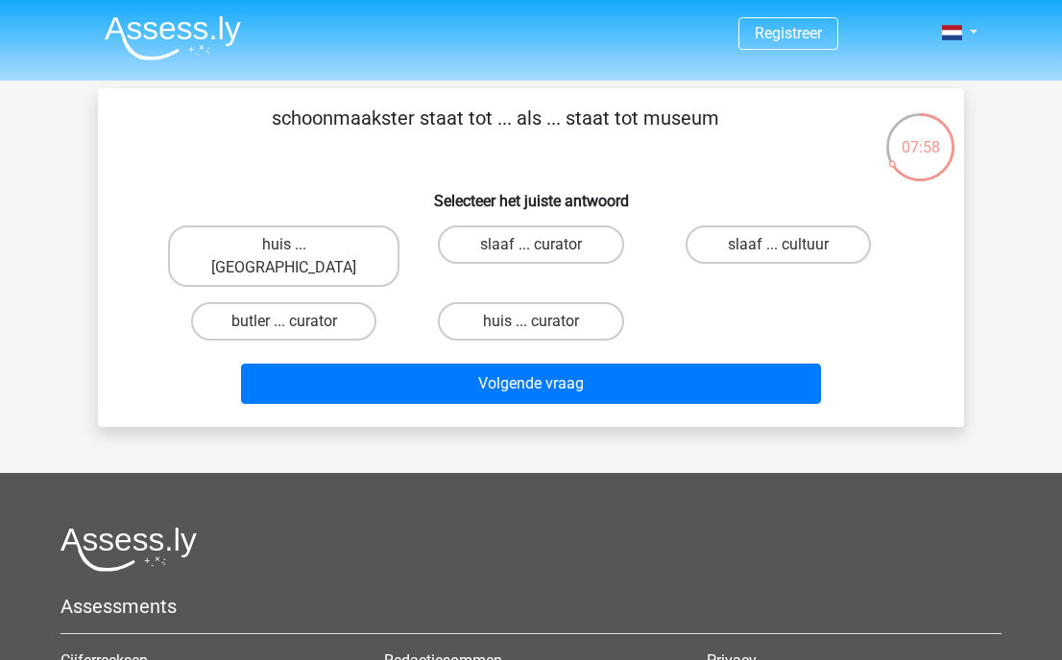
click at [284, 251] on input "huis ... louvre" at bounding box center [290, 251] width 12 height 12
radio input "true"
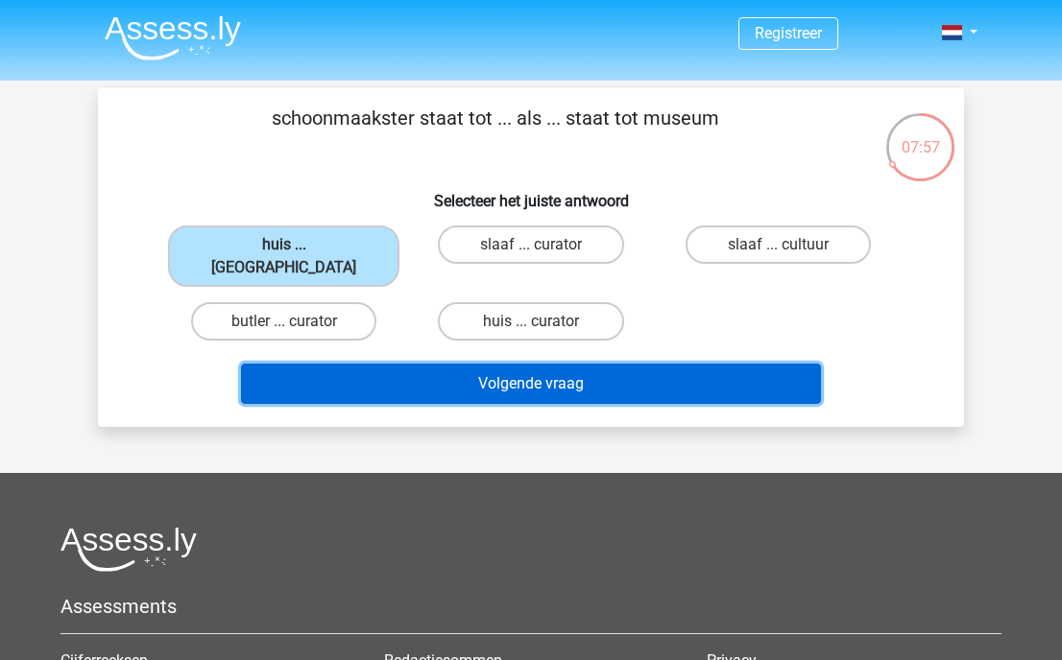
click at [427, 364] on button "Volgende vraag" at bounding box center [531, 384] width 581 height 40
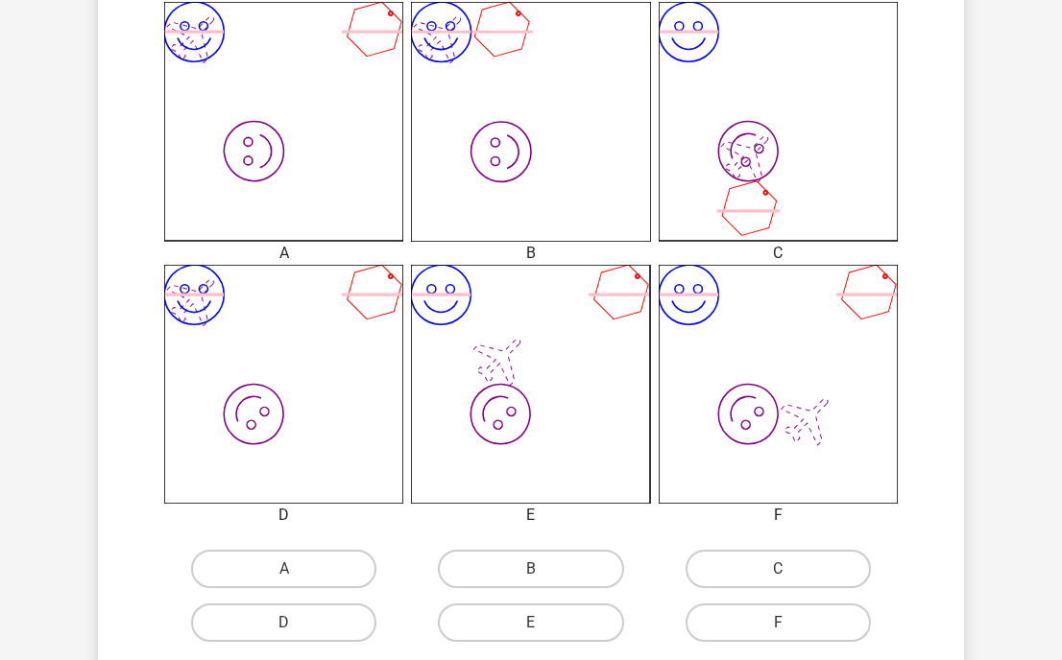
scroll to position [550, 0]
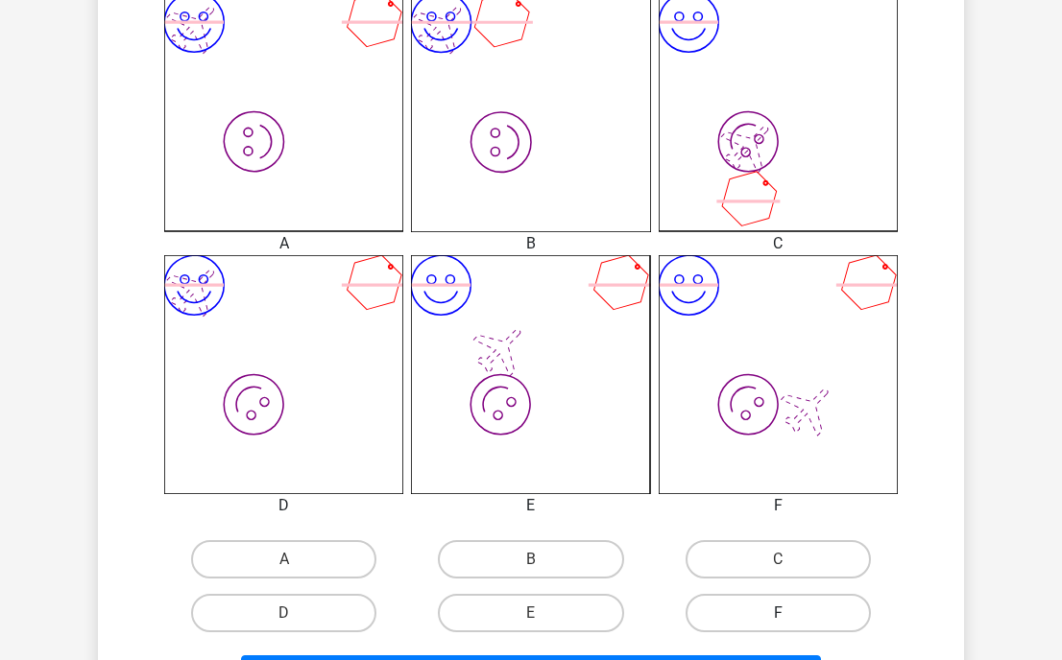
click at [770, 612] on label "F" at bounding box center [777, 613] width 185 height 38
click at [778, 613] on input "F" at bounding box center [784, 619] width 12 height 12
radio input "true"
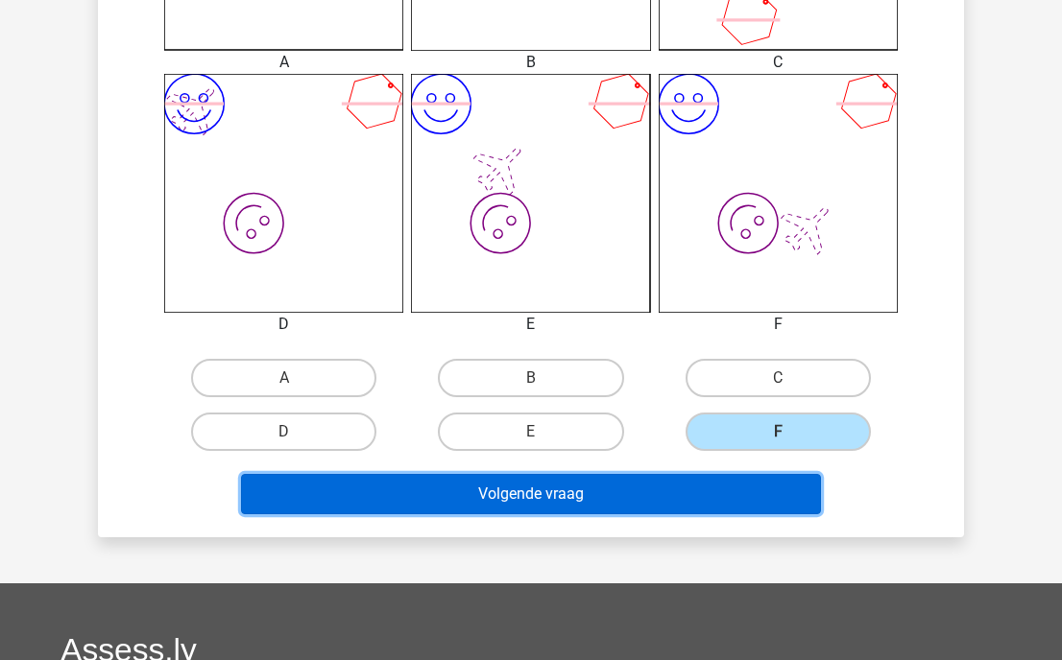
click at [686, 497] on button "Volgende vraag" at bounding box center [531, 494] width 581 height 40
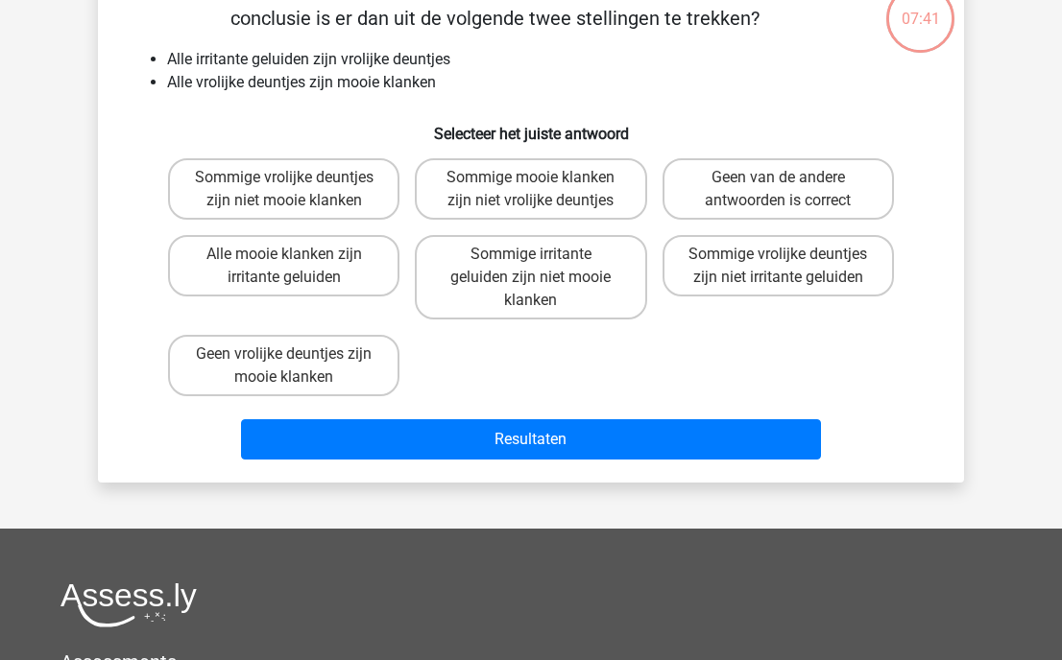
scroll to position [88, 0]
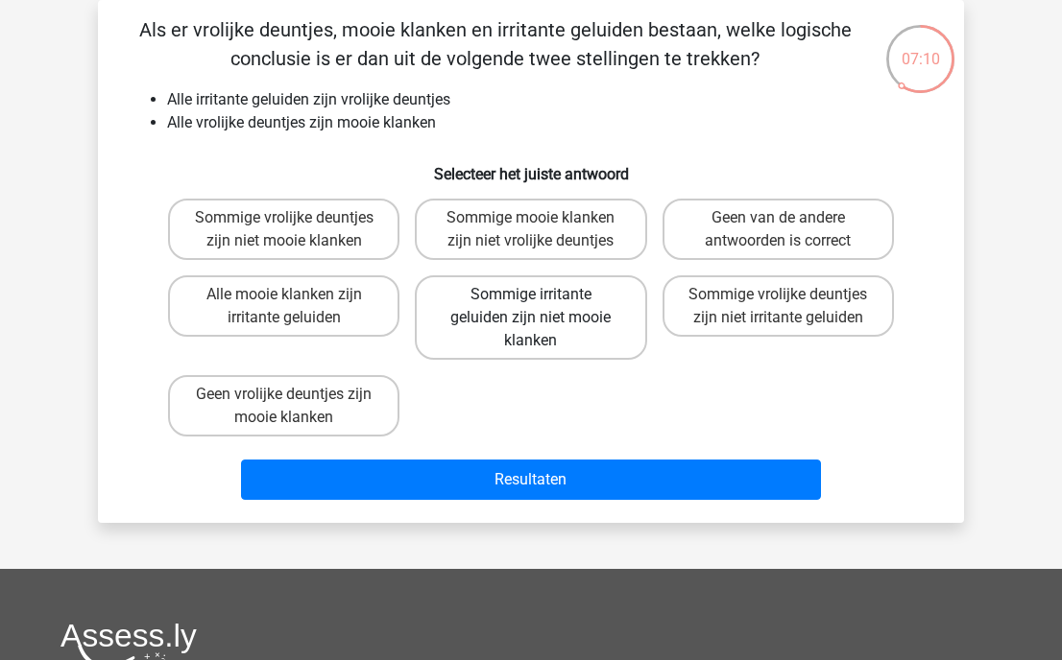
click at [579, 342] on label "Sommige irritante geluiden zijn niet mooie klanken" at bounding box center [530, 318] width 231 height 84
click at [543, 307] on input "Sommige irritante geluiden zijn niet mooie klanken" at bounding box center [537, 301] width 12 height 12
radio input "true"
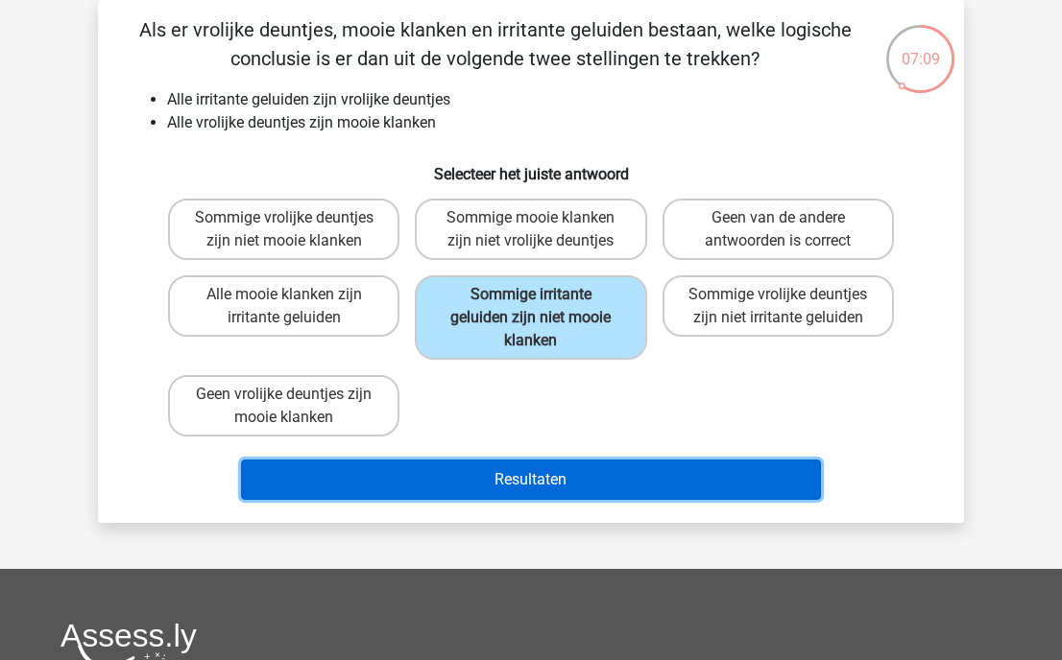
click at [577, 479] on button "Resultaten" at bounding box center [531, 480] width 581 height 40
